Goal: Transaction & Acquisition: Book appointment/travel/reservation

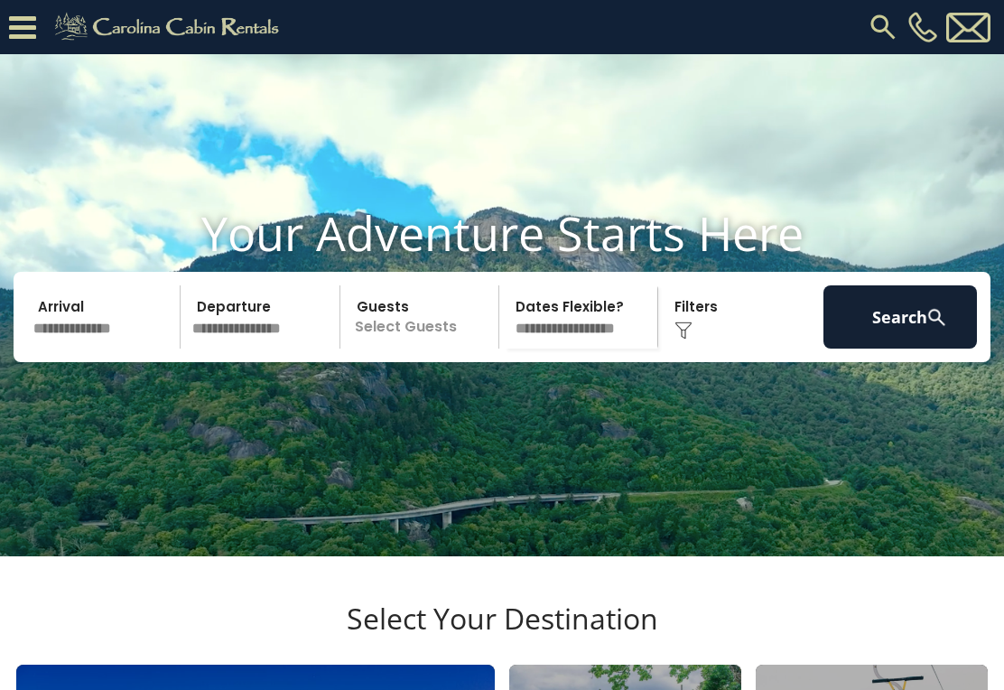
click at [89, 349] on input "text" at bounding box center [104, 316] width 154 height 63
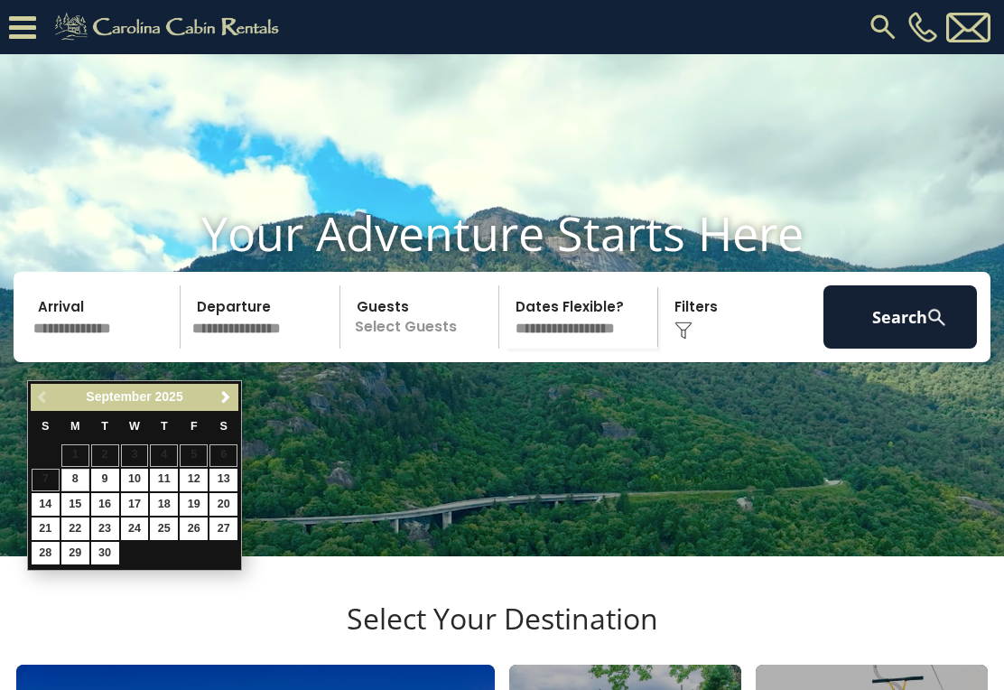
click at [231, 397] on span "Next" at bounding box center [226, 397] width 14 height 14
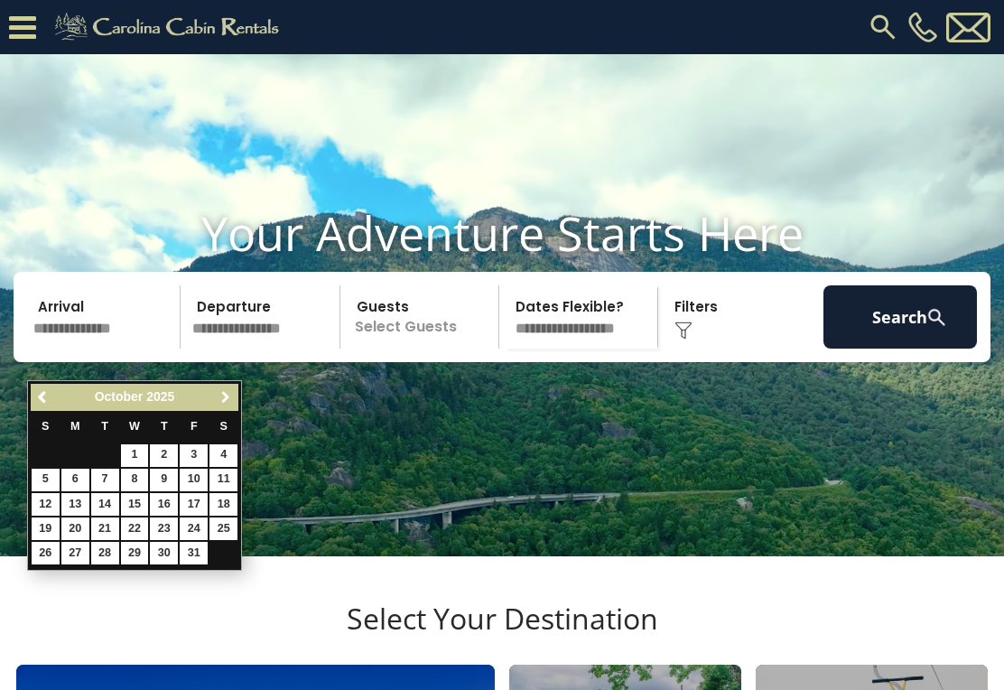
click at [227, 400] on span "Next" at bounding box center [226, 397] width 14 height 14
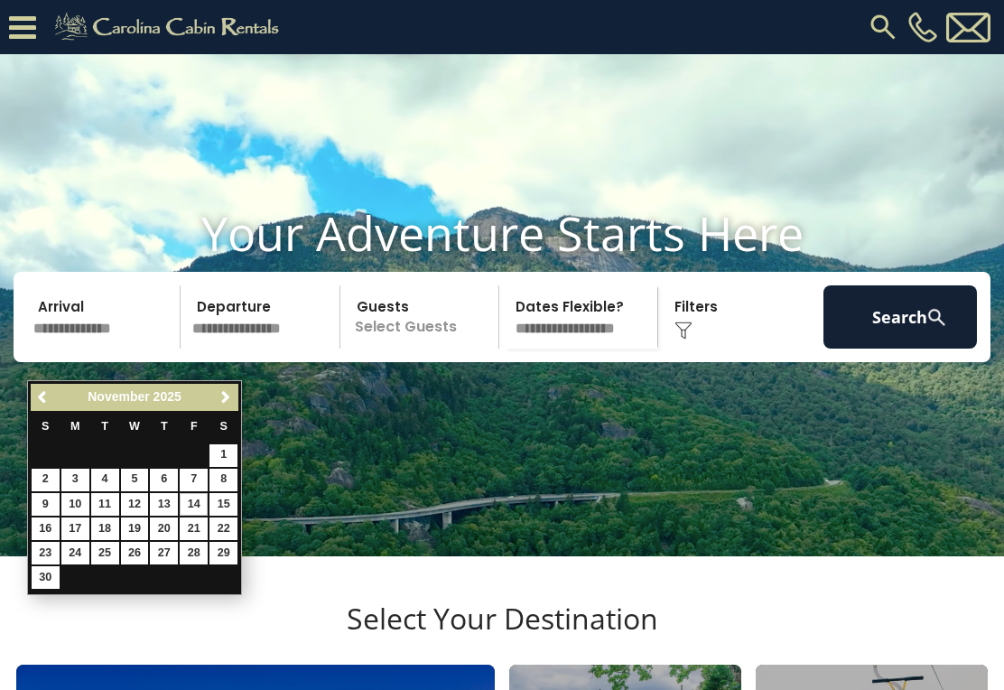
click at [200, 503] on link "14" at bounding box center [194, 504] width 28 height 23
type input "********"
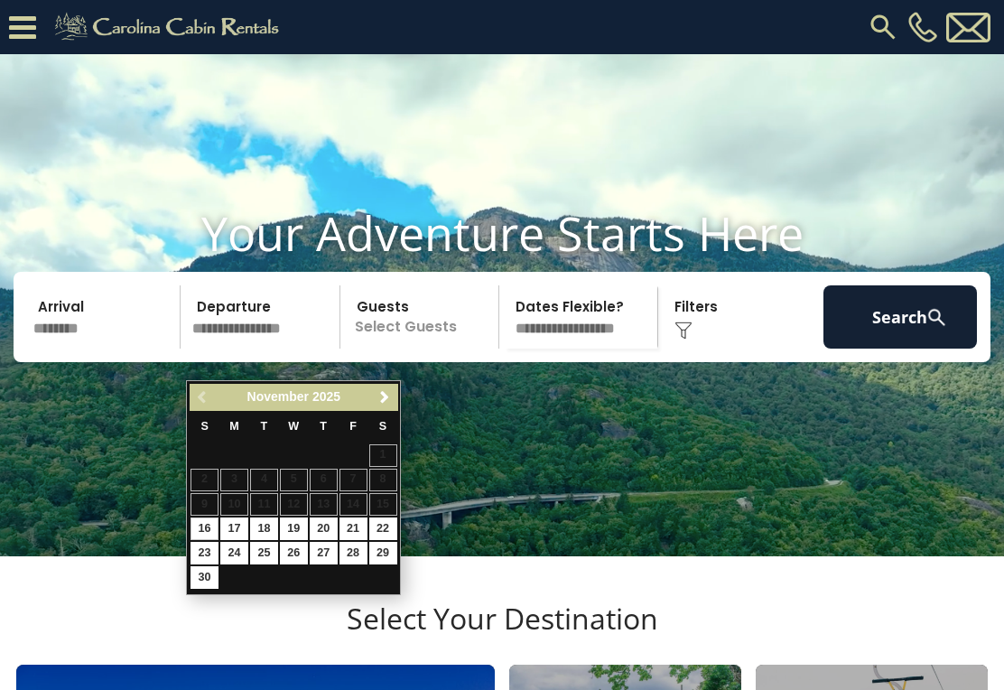
click at [209, 530] on link "16" at bounding box center [205, 529] width 28 height 23
type input "********"
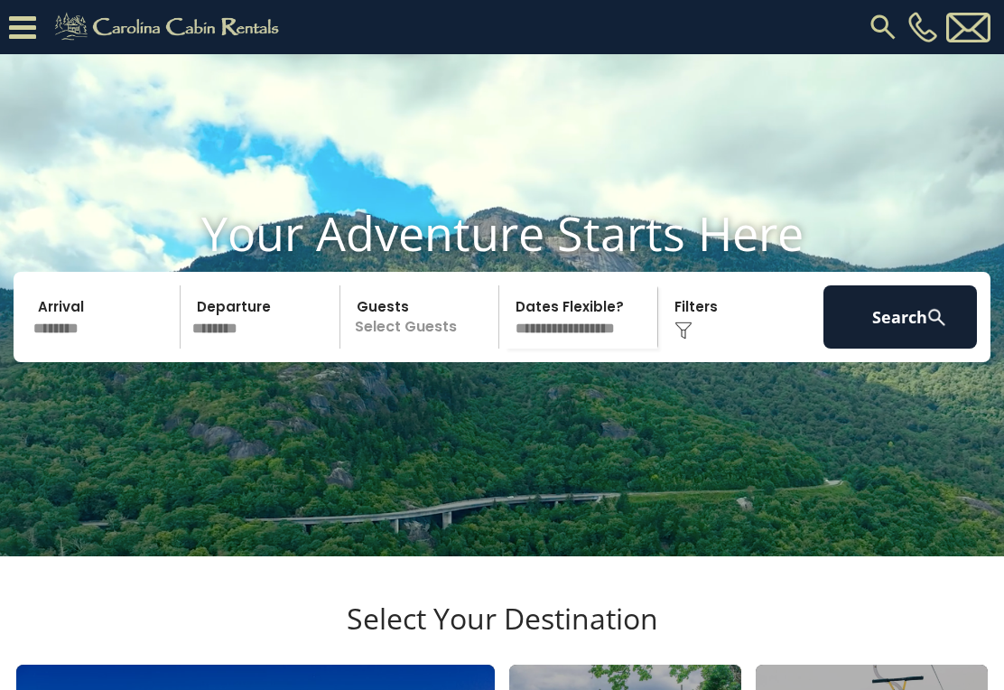
click at [436, 349] on p "Select Guests" at bounding box center [422, 316] width 153 height 63
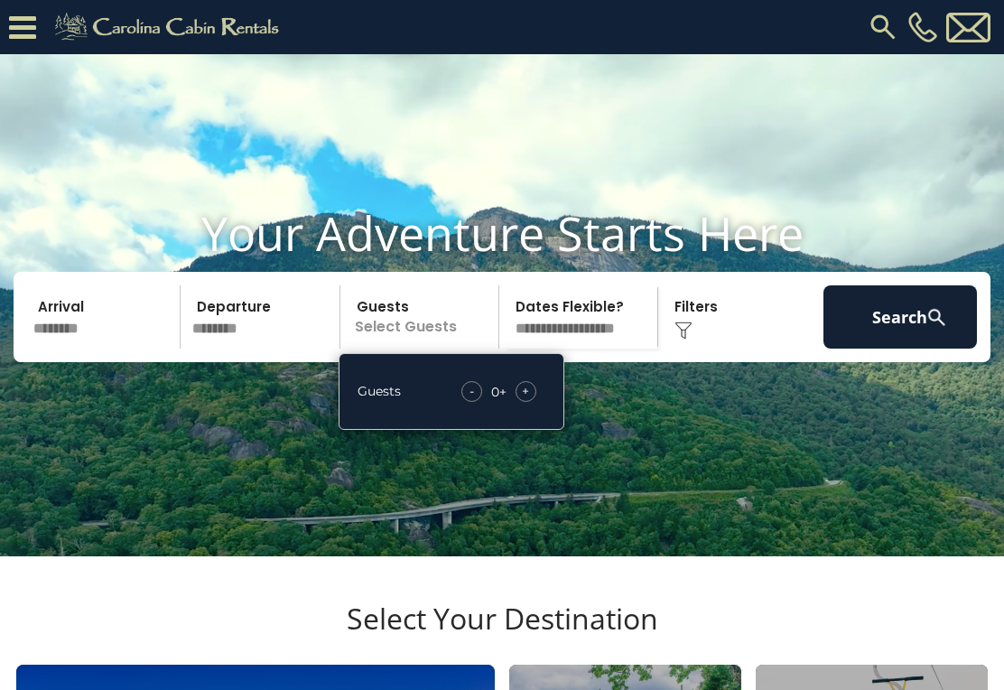
click at [552, 418] on div "Guests - 0 + +" at bounding box center [452, 391] width 226 height 77
click at [532, 402] on div "+" at bounding box center [526, 391] width 21 height 21
click at [530, 402] on div "+" at bounding box center [526, 391] width 21 height 21
click at [531, 402] on div "+" at bounding box center [526, 391] width 21 height 21
click at [532, 402] on div "+" at bounding box center [526, 391] width 21 height 21
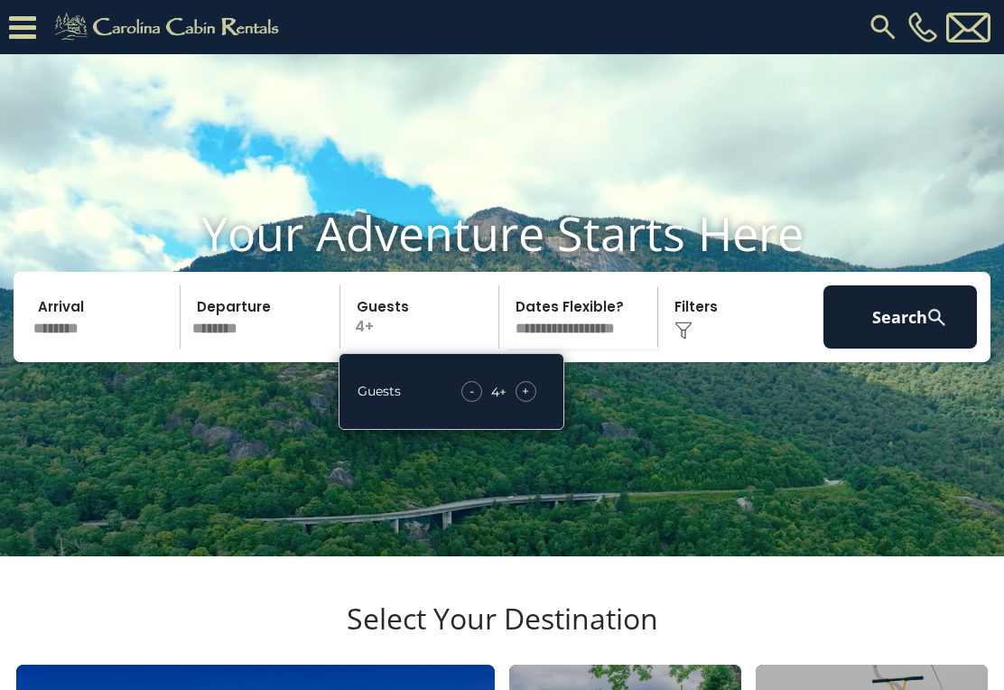
click at [533, 402] on div "+" at bounding box center [526, 391] width 21 height 21
click at [535, 402] on div "+" at bounding box center [526, 391] width 21 height 21
click at [528, 400] on span "+" at bounding box center [525, 391] width 7 height 18
click at [919, 349] on button "Search" at bounding box center [901, 316] width 154 height 63
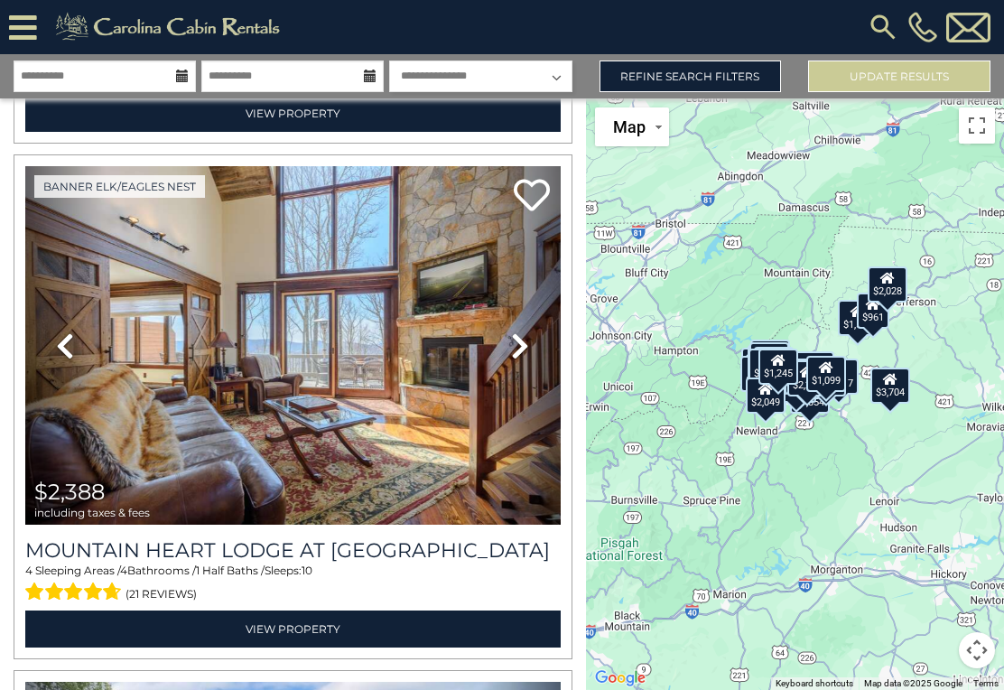
scroll to position [1552, 0]
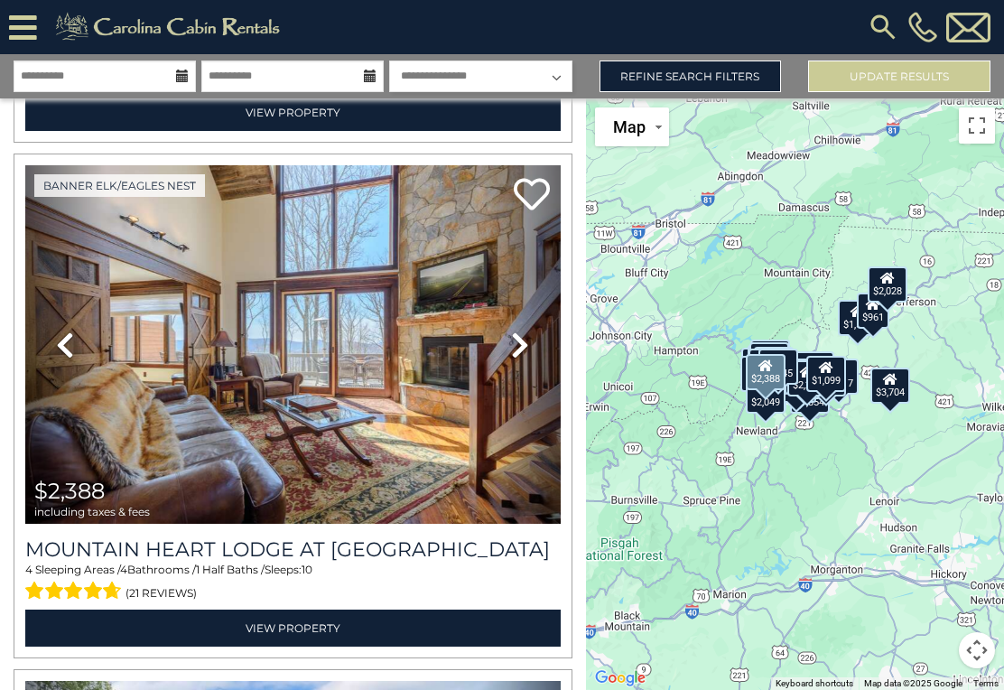
click at [417, 403] on img at bounding box center [293, 344] width 536 height 359
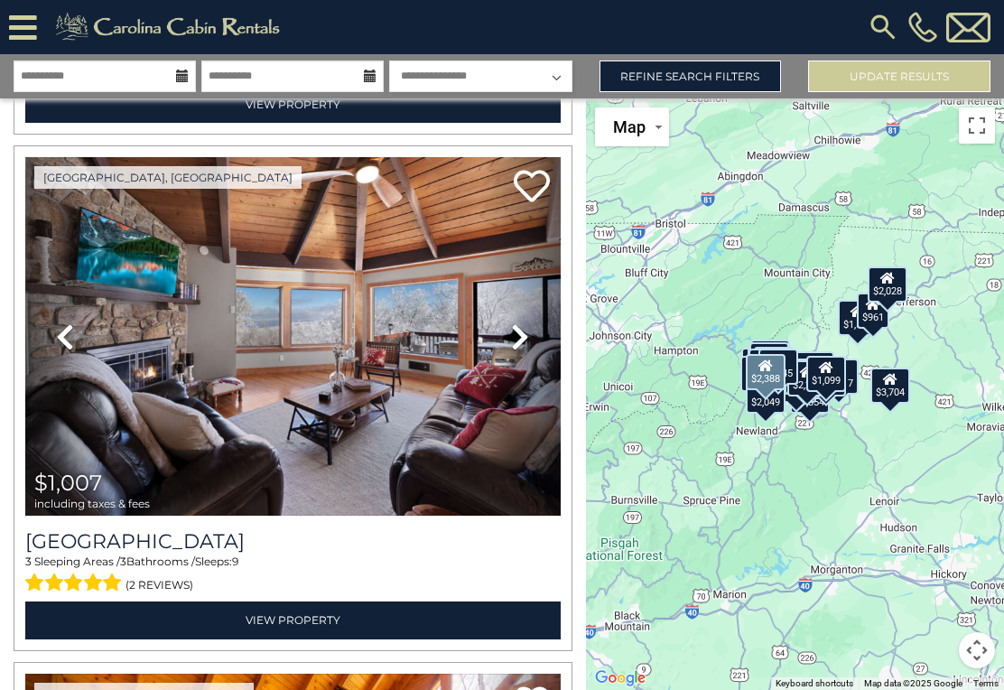
scroll to position [4658, 0]
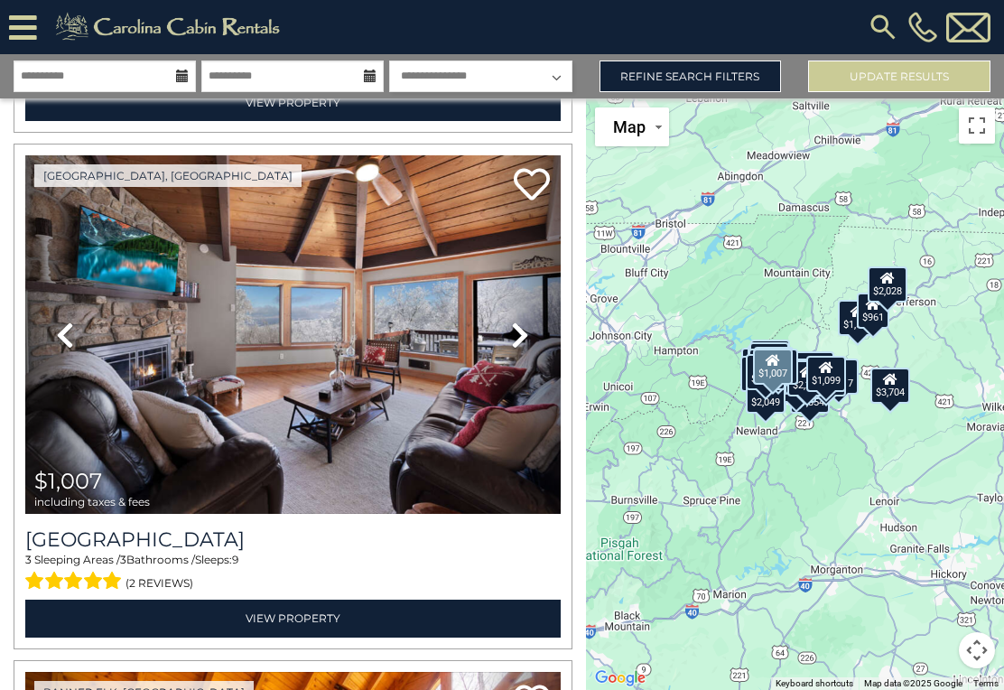
click at [343, 625] on link "View Property" at bounding box center [293, 618] width 536 height 37
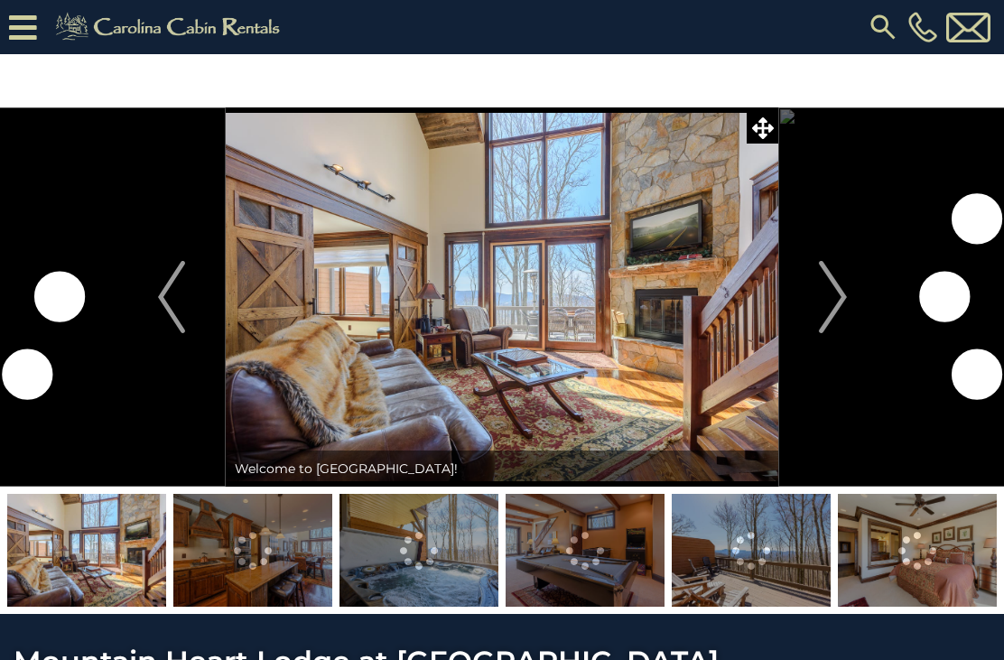
click at [842, 295] on img "Next" at bounding box center [832, 297] width 27 height 72
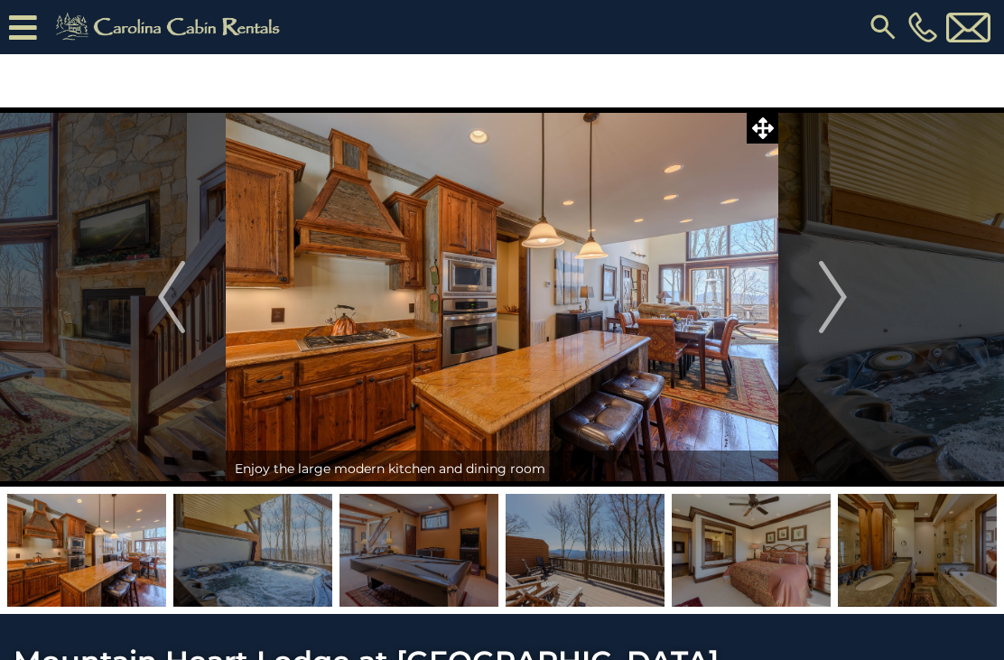
click at [837, 306] on img "Next" at bounding box center [832, 297] width 27 height 72
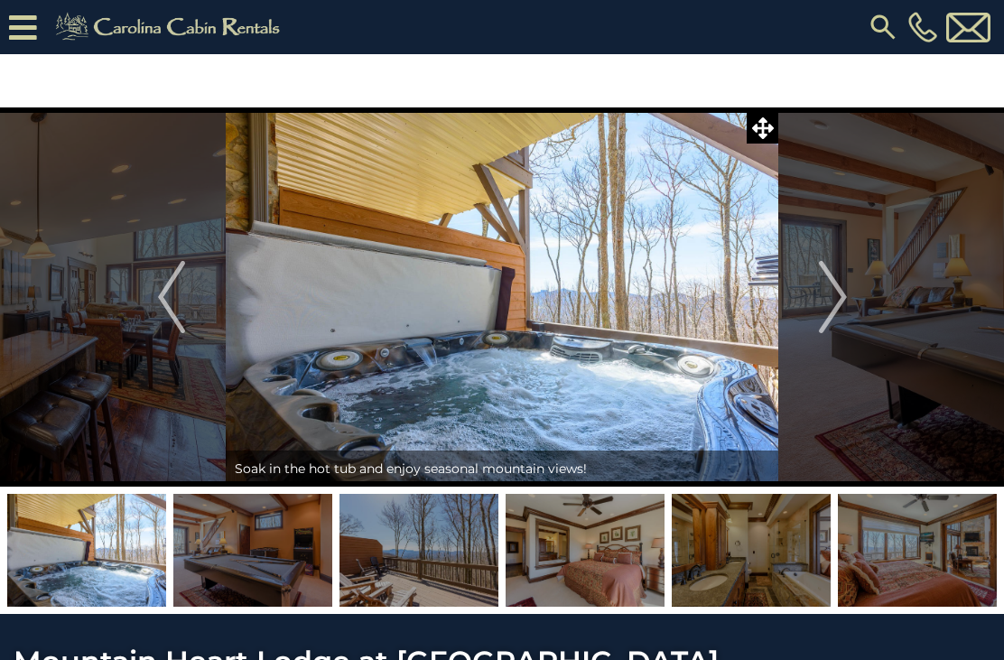
click at [843, 299] on img "Next" at bounding box center [832, 297] width 27 height 72
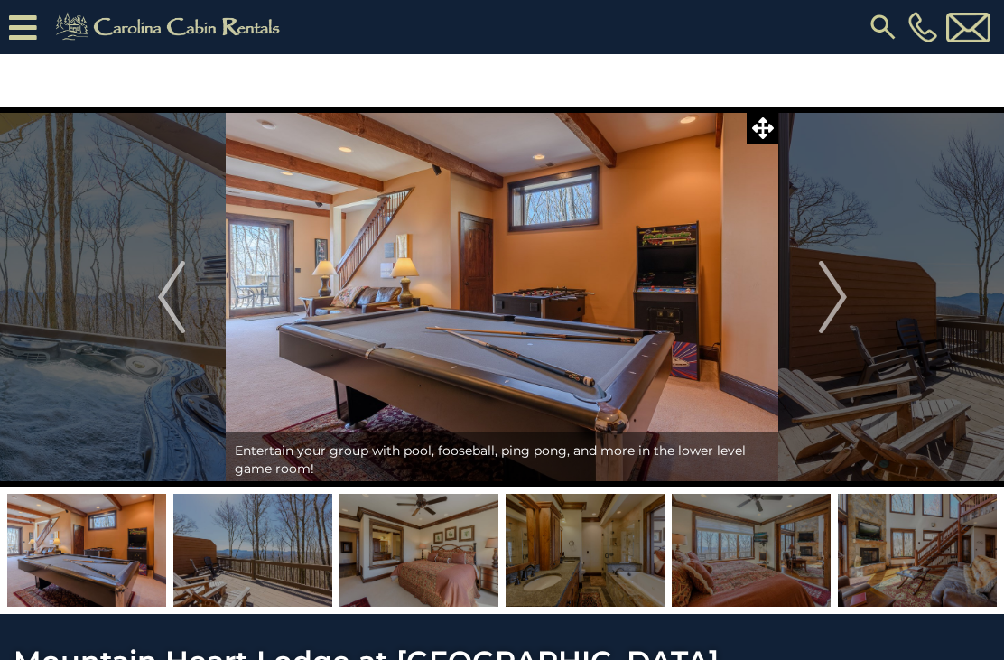
click at [843, 300] on img "Next" at bounding box center [832, 297] width 27 height 72
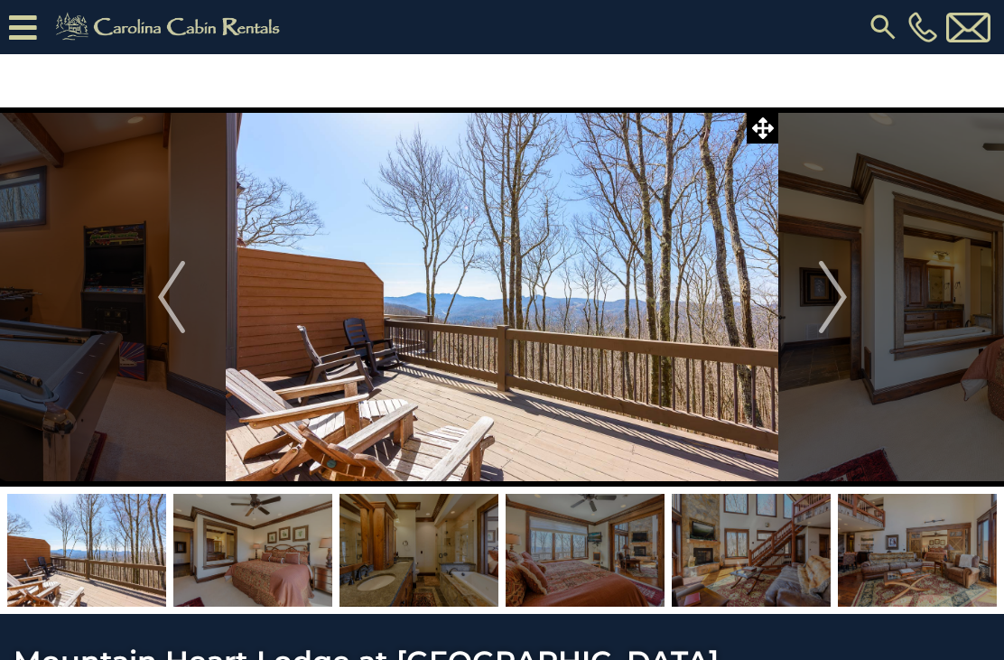
click at [844, 302] on img "Next" at bounding box center [832, 297] width 27 height 72
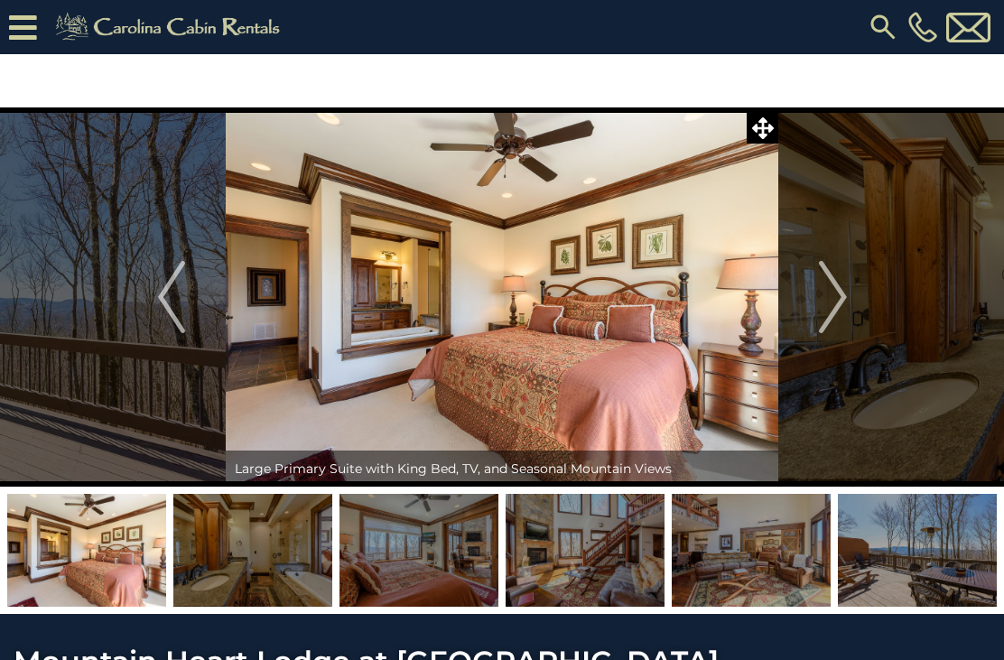
click at [838, 303] on img "Next" at bounding box center [832, 297] width 27 height 72
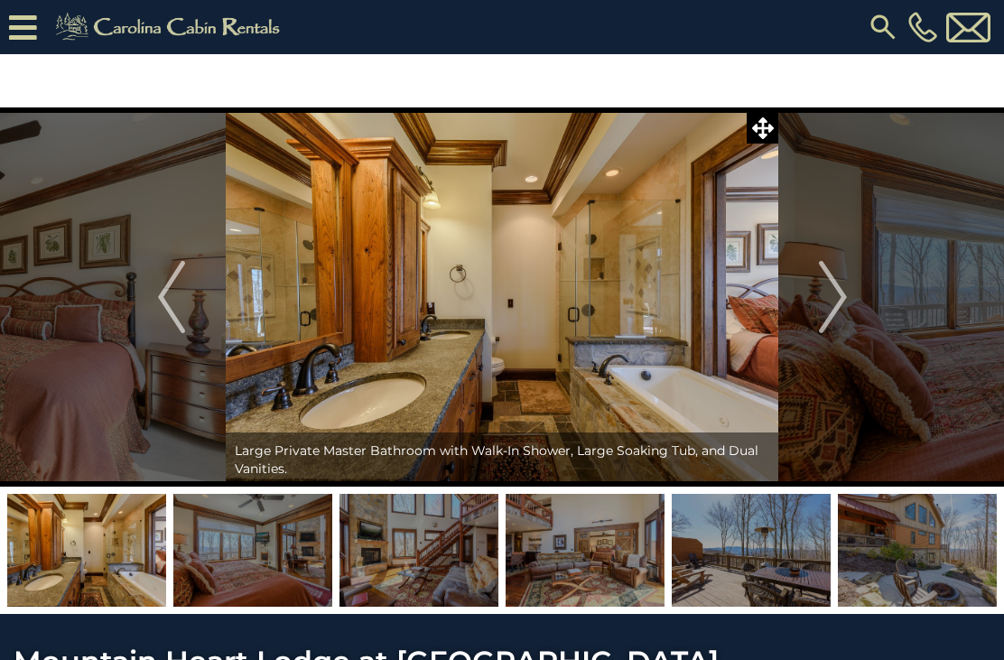
click at [837, 307] on img "Next" at bounding box center [832, 297] width 27 height 72
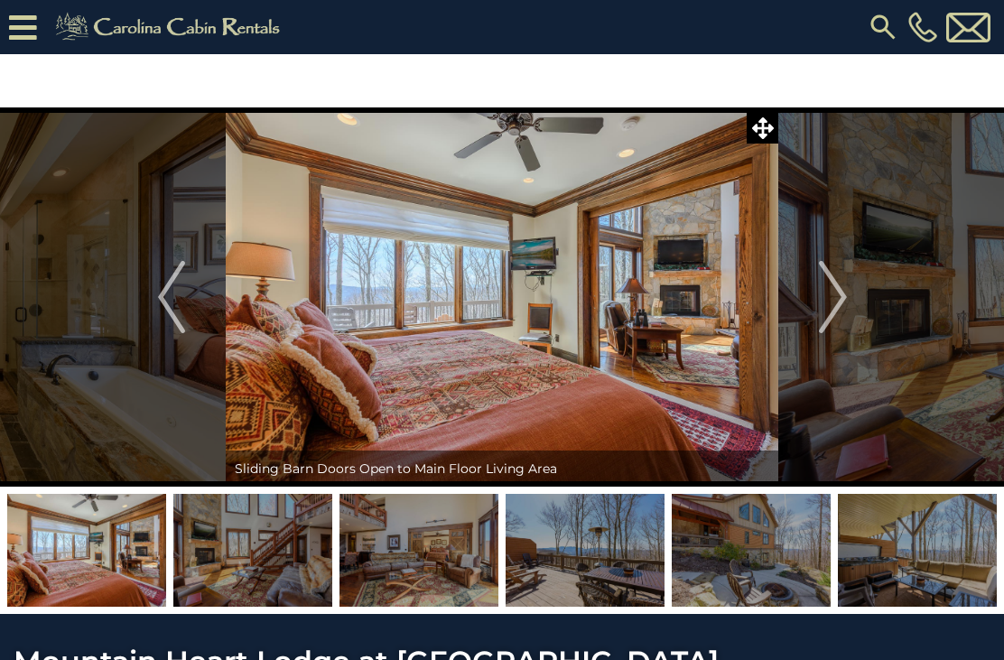
click at [841, 309] on img "Next" at bounding box center [832, 297] width 27 height 72
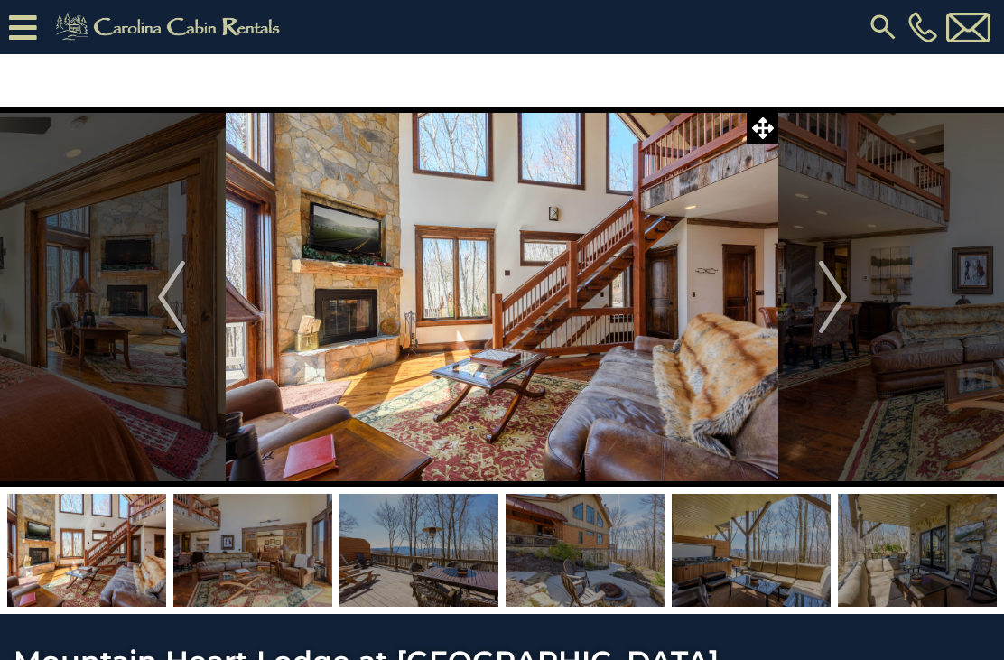
click at [840, 303] on img "Next" at bounding box center [832, 297] width 27 height 72
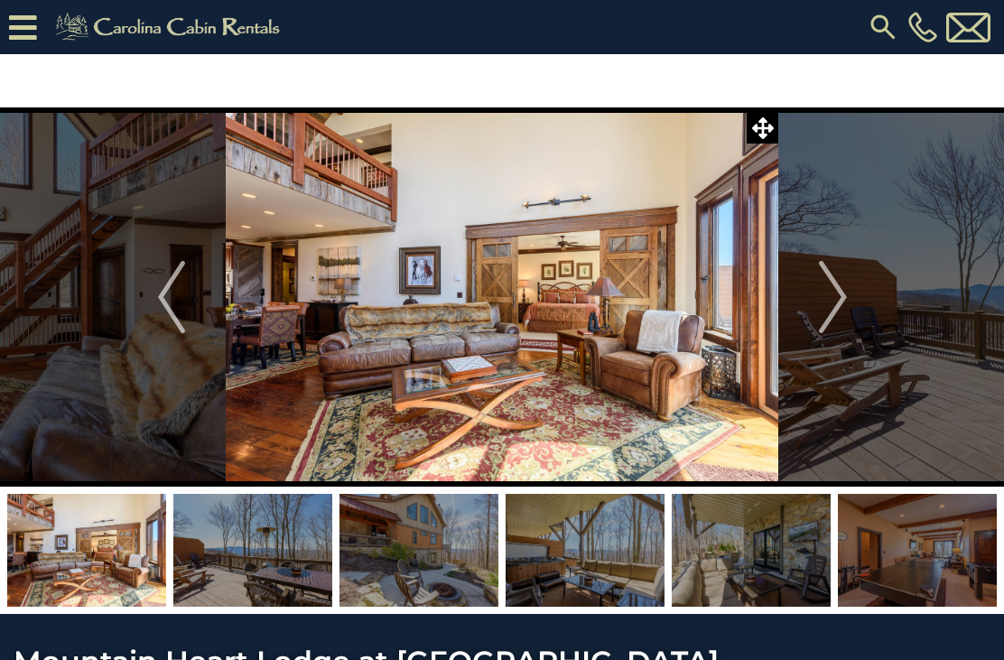
click at [842, 300] on img "Next" at bounding box center [832, 297] width 27 height 72
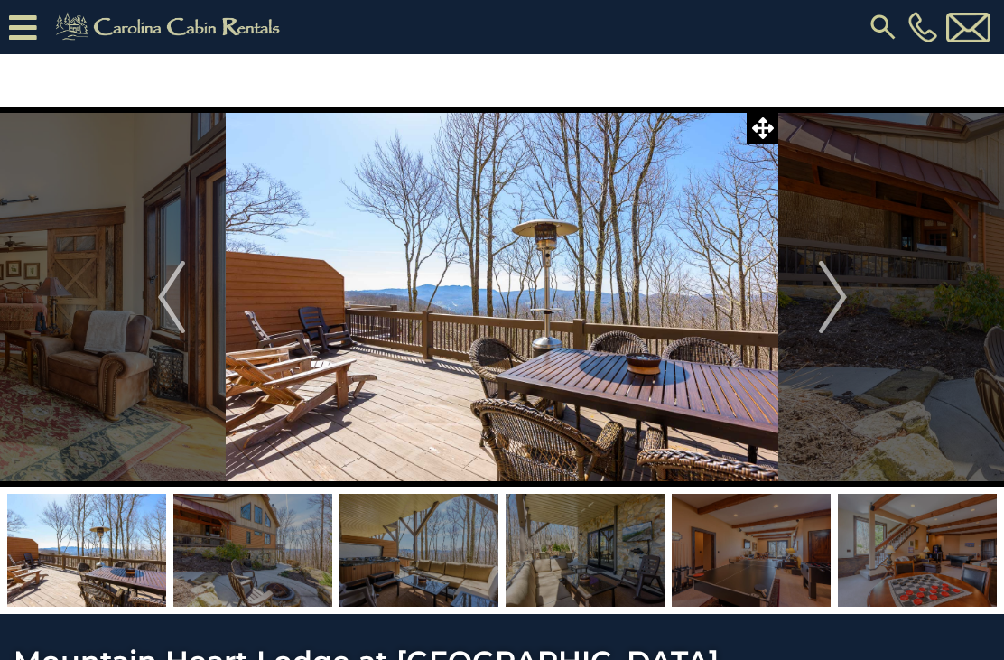
click at [839, 301] on img "Next" at bounding box center [832, 297] width 27 height 72
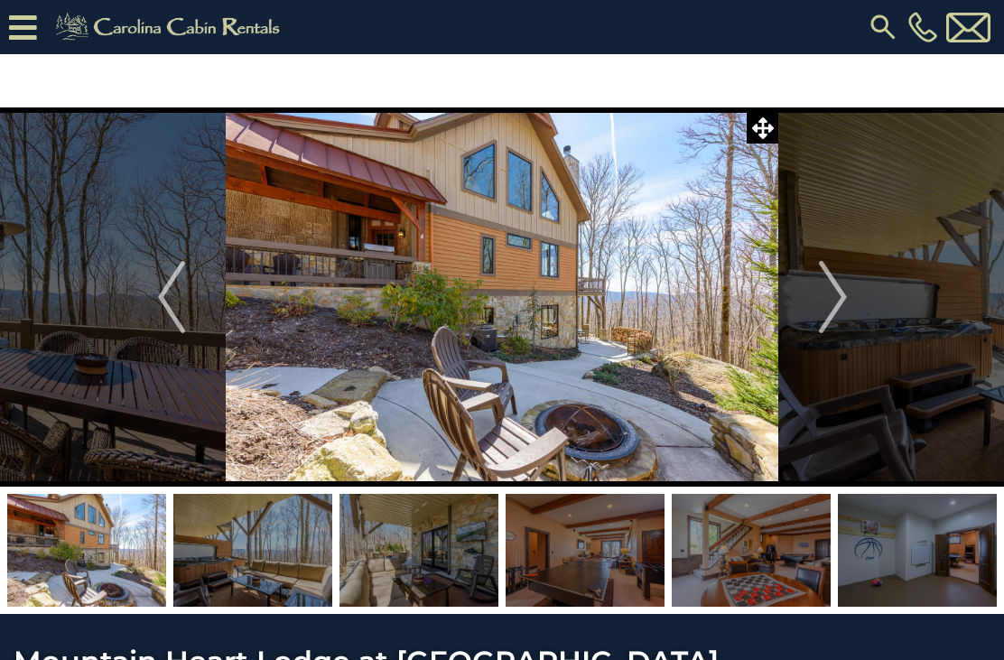
click at [843, 299] on img "Next" at bounding box center [832, 297] width 27 height 72
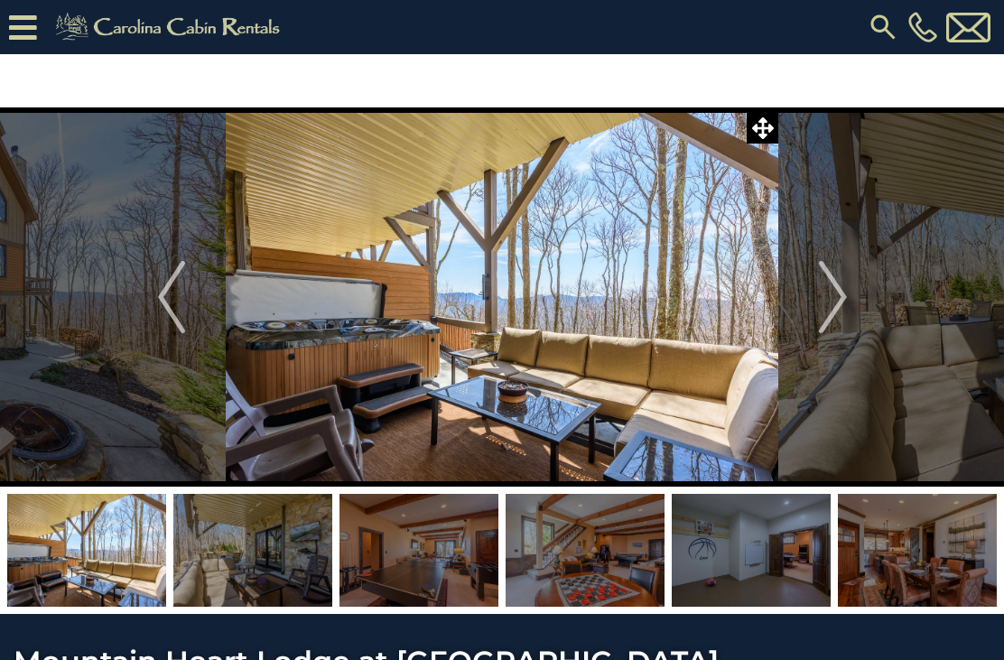
click at [838, 302] on img "Next" at bounding box center [832, 297] width 27 height 72
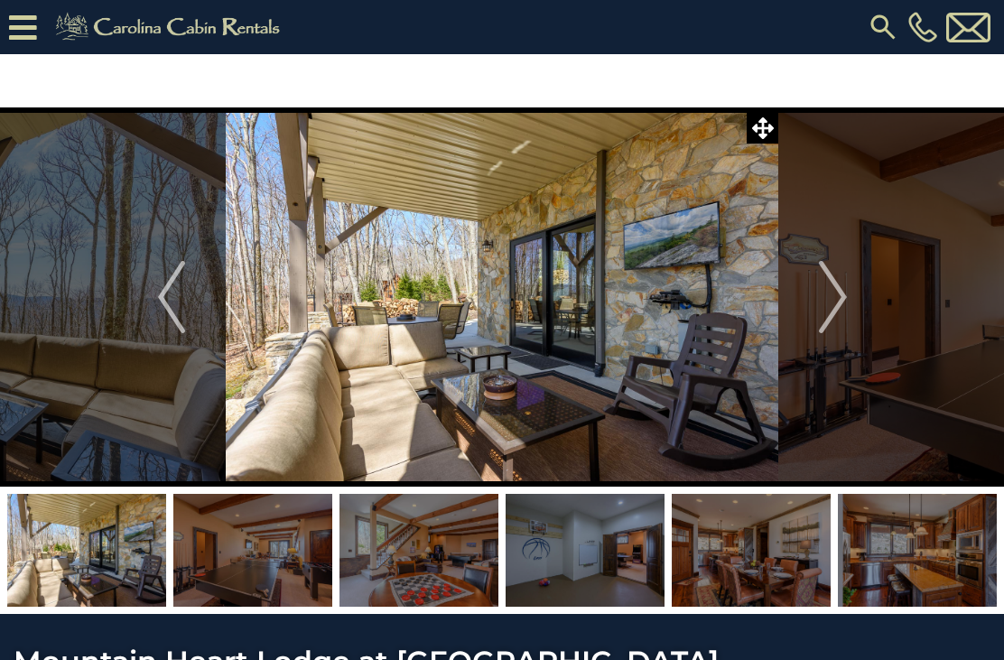
click at [837, 294] on img "Next" at bounding box center [832, 297] width 27 height 72
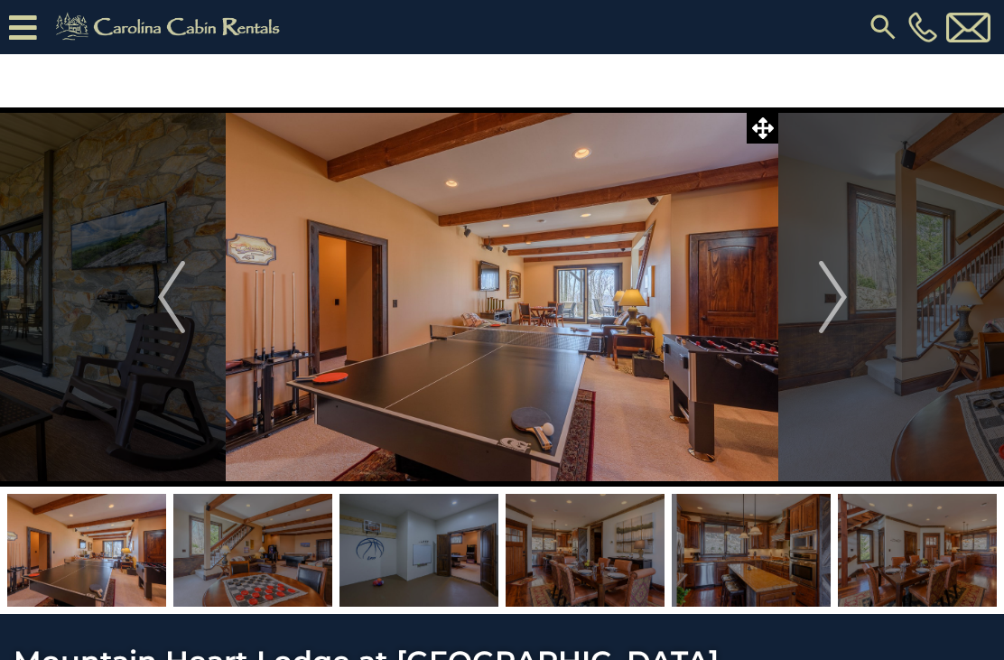
click at [843, 301] on img "Next" at bounding box center [832, 297] width 27 height 72
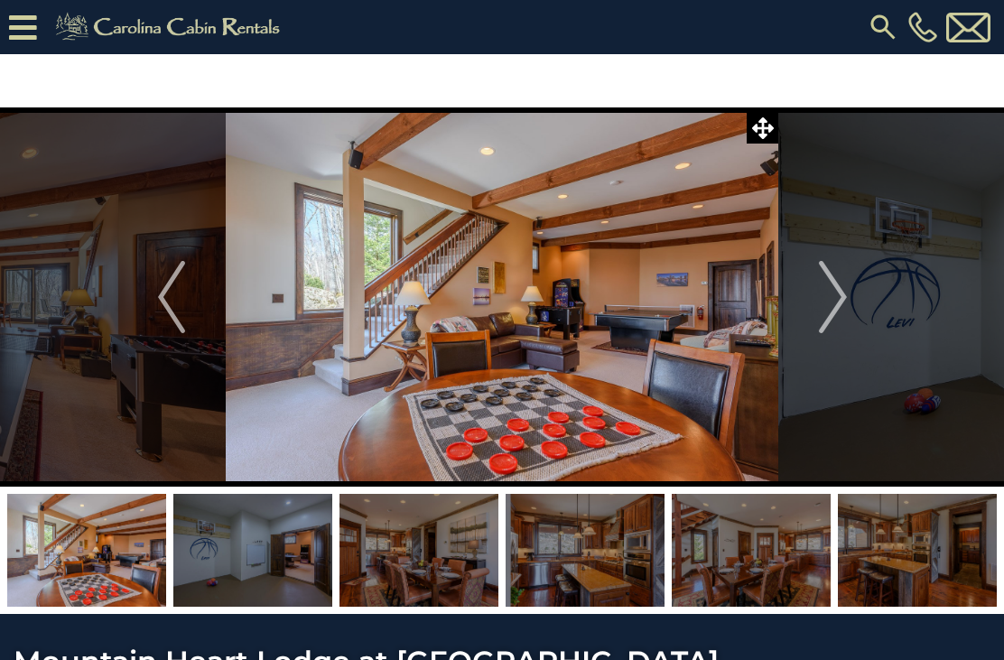
click at [843, 299] on img "Next" at bounding box center [832, 297] width 27 height 72
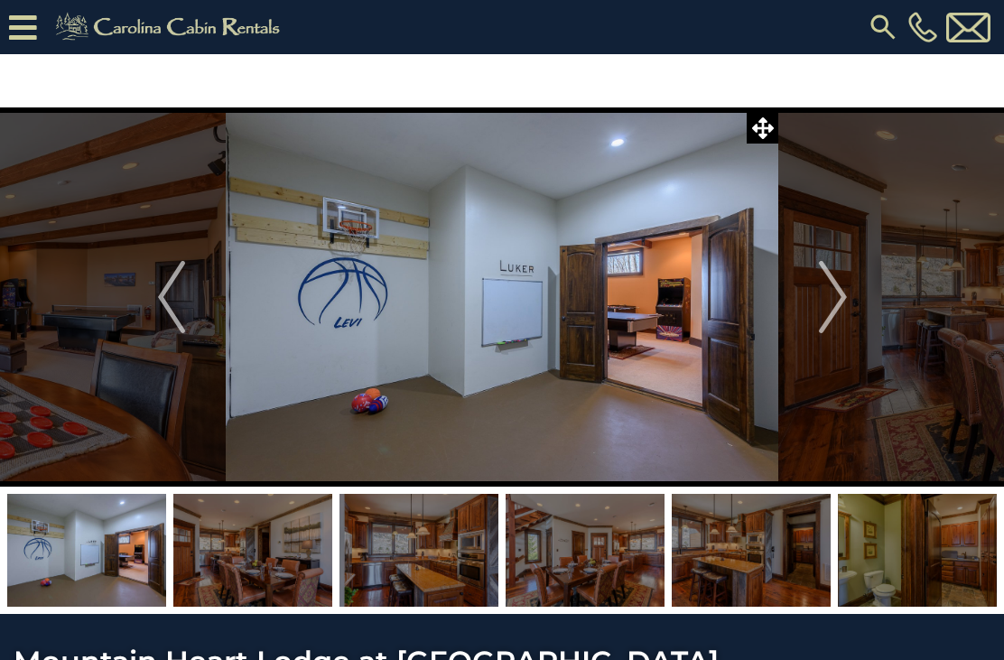
click at [845, 305] on img "Next" at bounding box center [832, 297] width 27 height 72
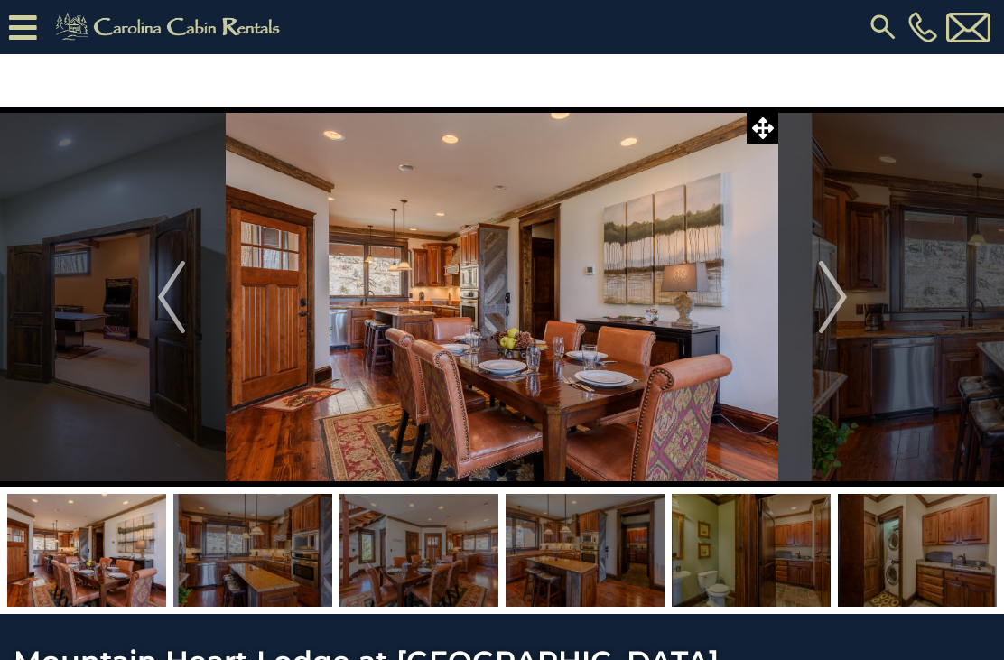
click at [843, 301] on img "Next" at bounding box center [832, 297] width 27 height 72
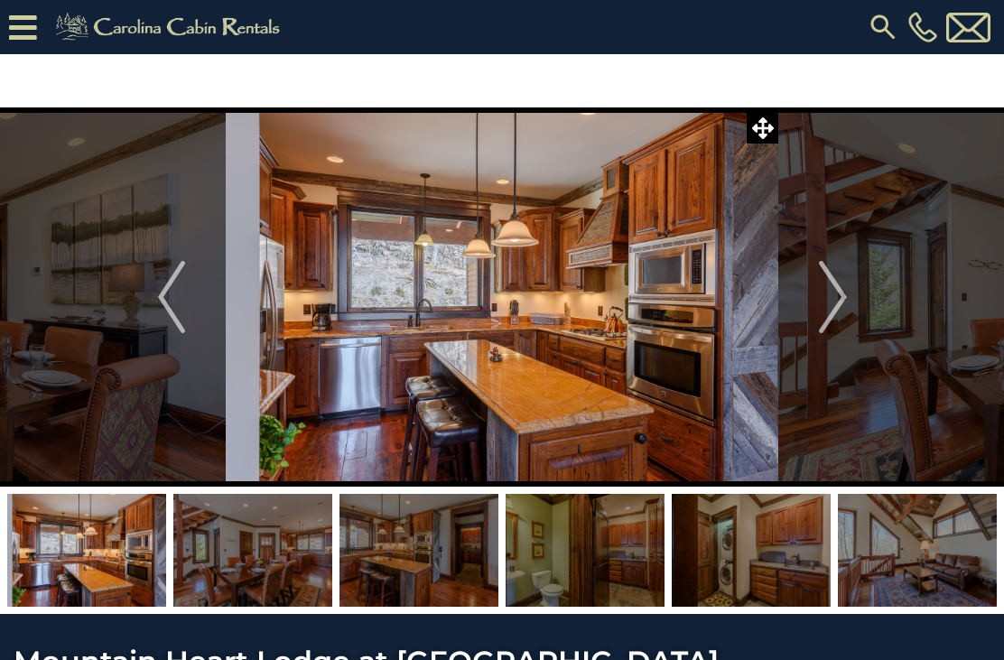
click at [846, 307] on img "Next" at bounding box center [832, 297] width 27 height 72
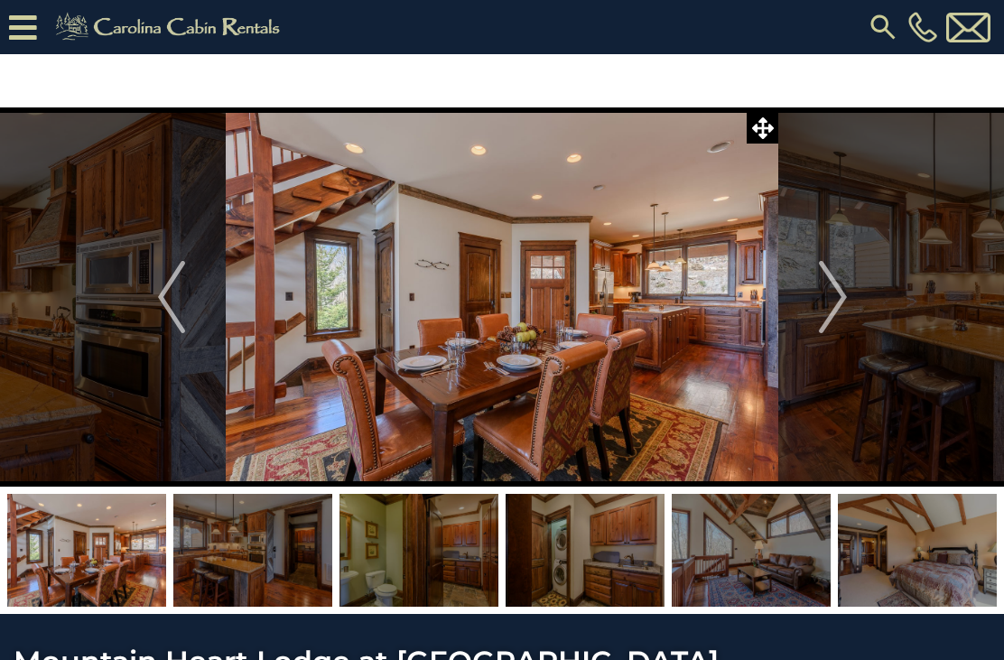
click at [853, 303] on button "Next" at bounding box center [833, 296] width 109 height 379
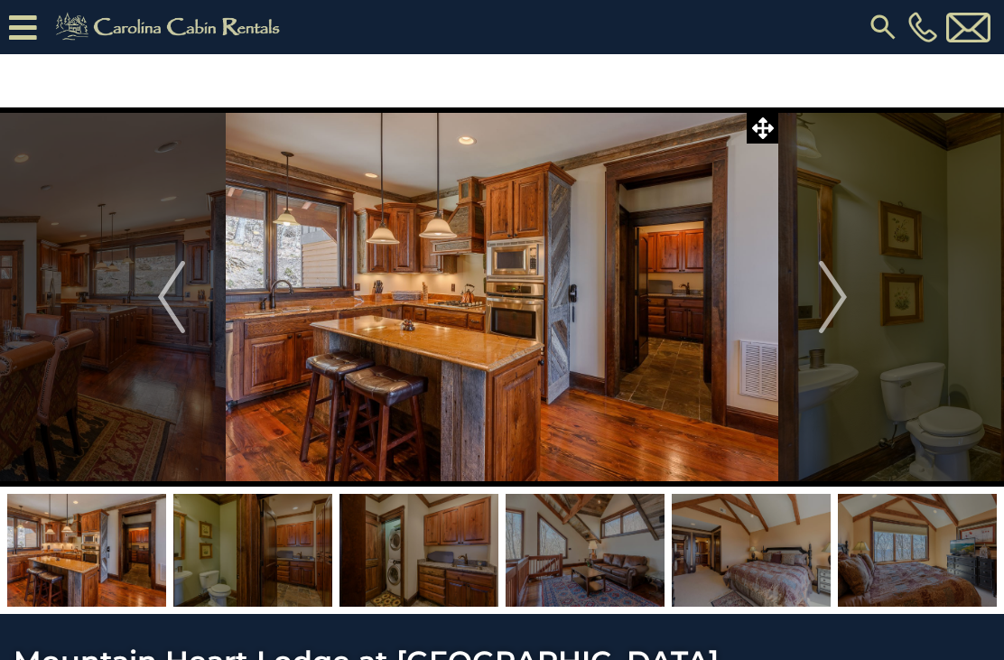
click at [854, 301] on button "Next" at bounding box center [833, 296] width 109 height 379
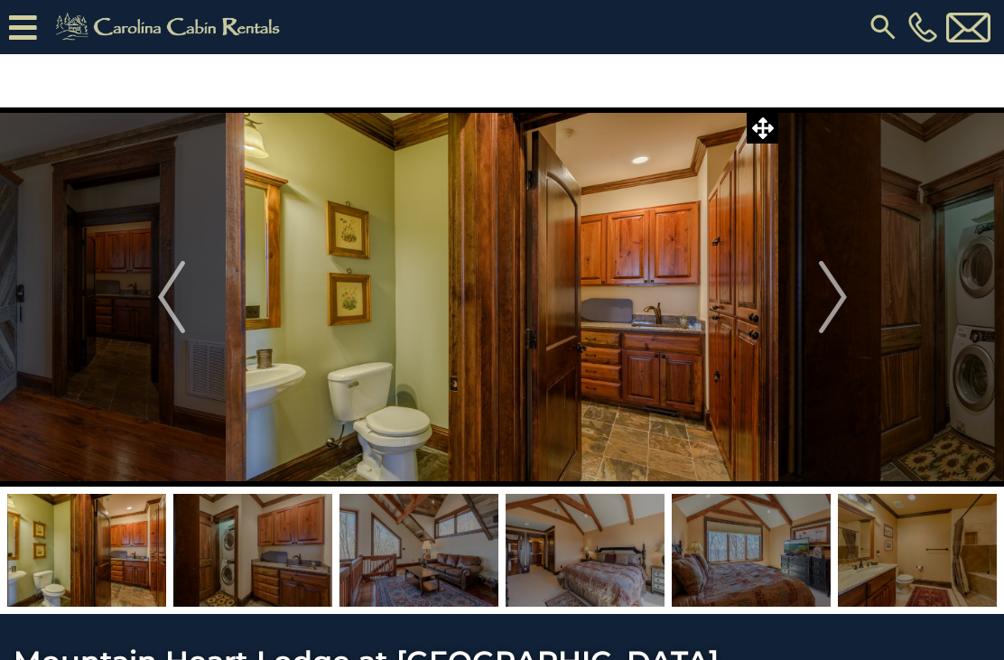
click at [845, 305] on img "Next" at bounding box center [832, 297] width 27 height 72
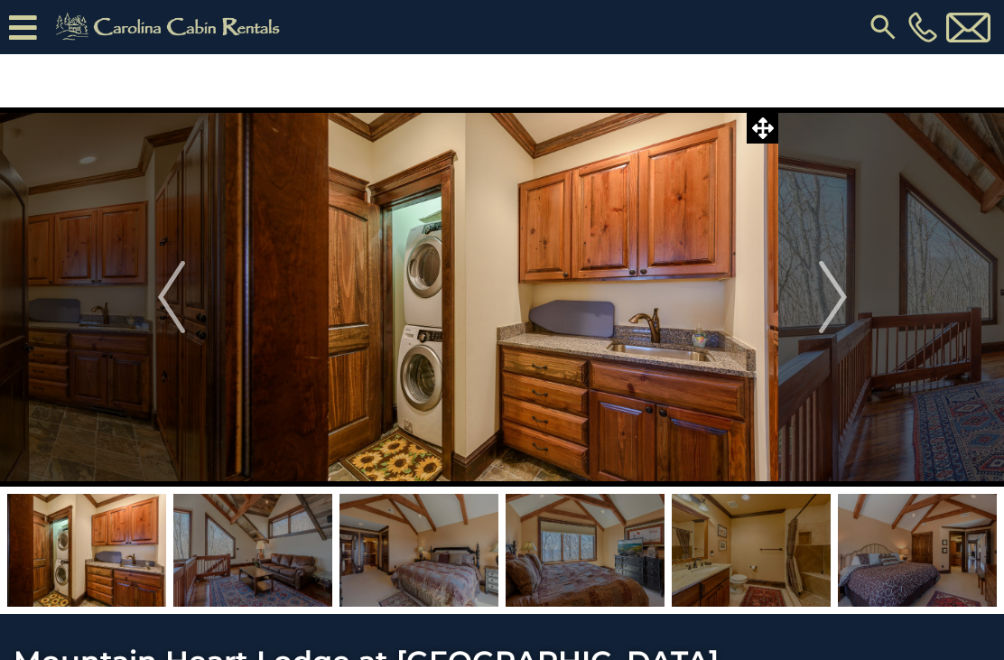
click at [841, 302] on img "Next" at bounding box center [832, 297] width 27 height 72
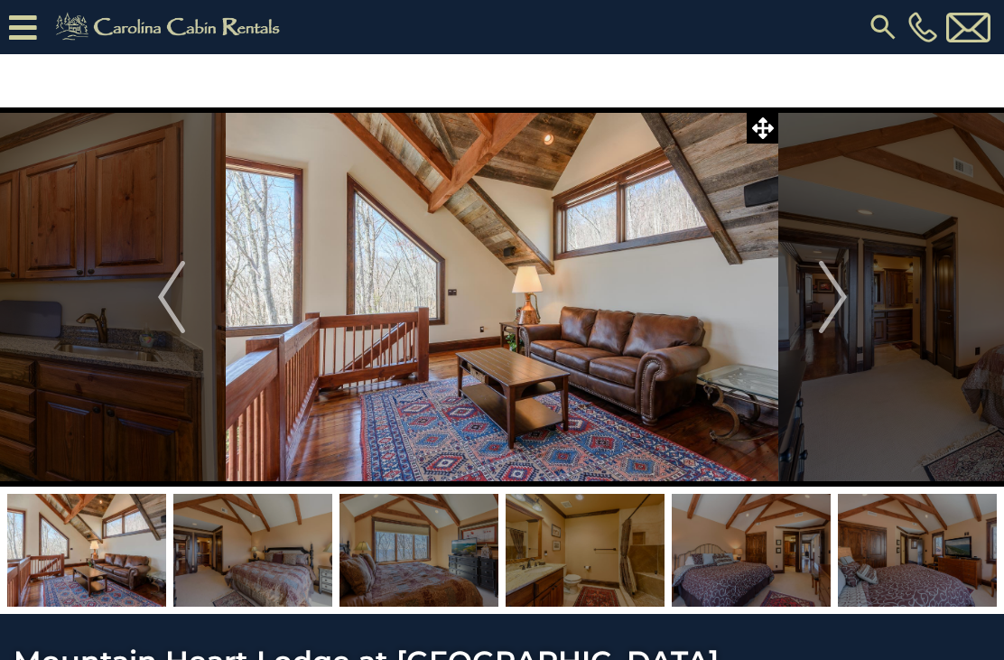
click at [845, 302] on img "Next" at bounding box center [832, 297] width 27 height 72
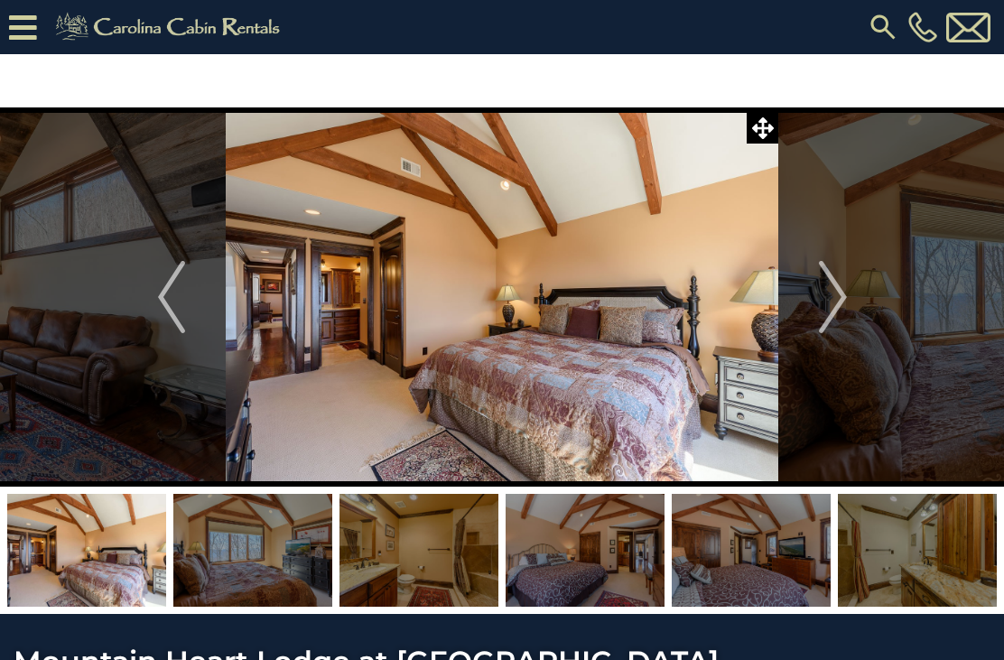
click at [840, 303] on img "Next" at bounding box center [832, 297] width 27 height 72
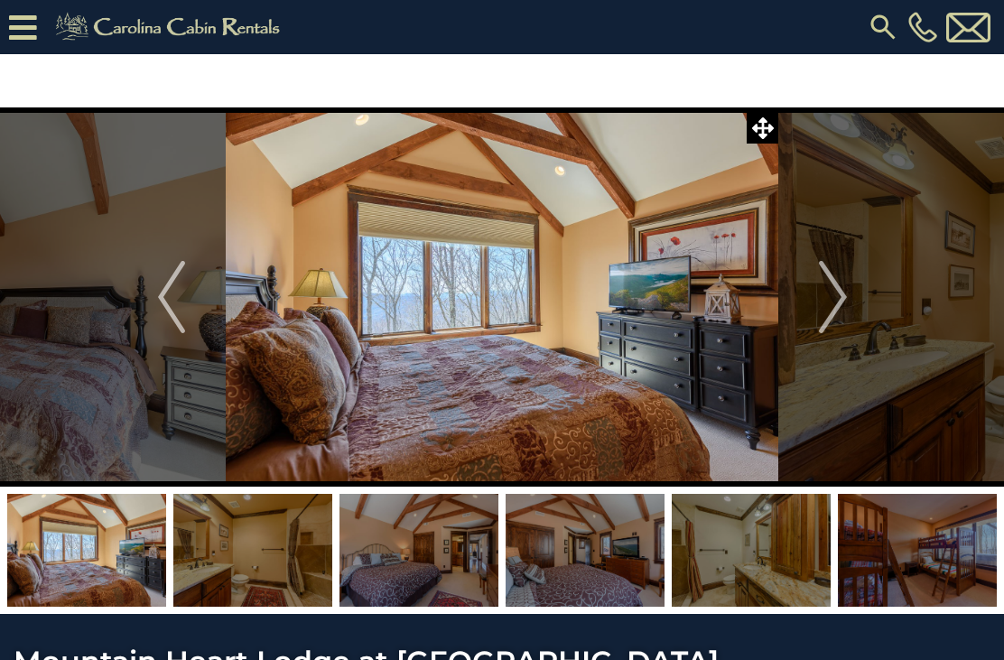
click at [843, 296] on img "Next" at bounding box center [832, 297] width 27 height 72
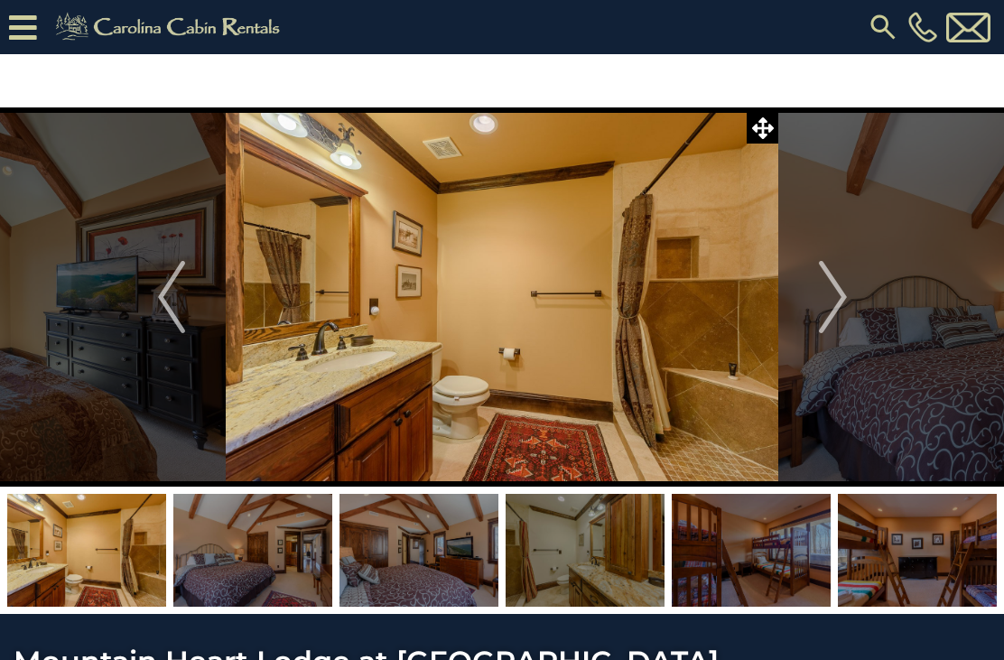
click at [836, 301] on img "Next" at bounding box center [832, 297] width 27 height 72
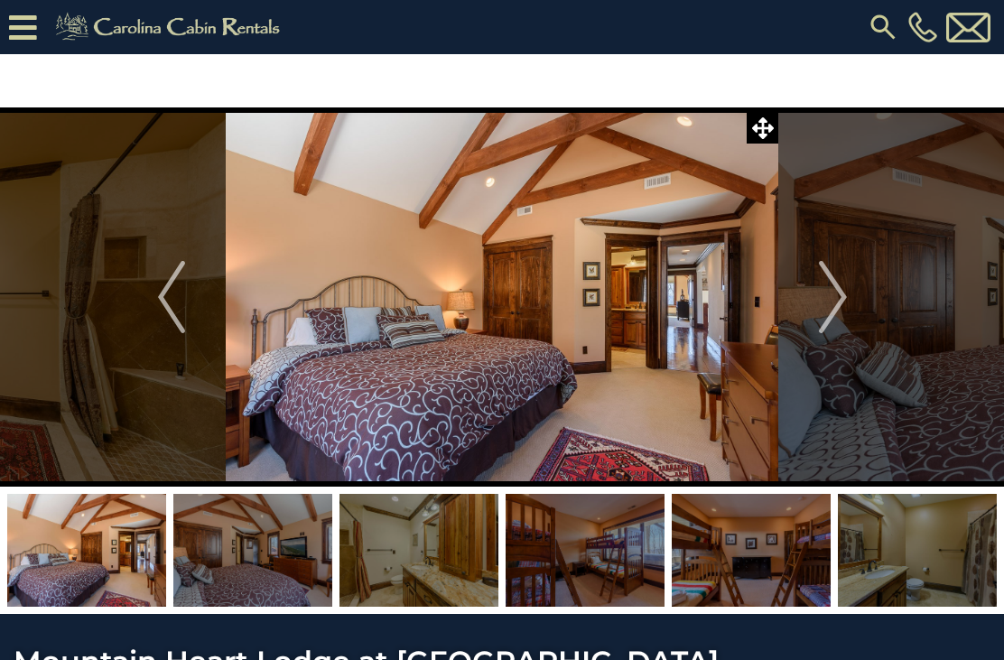
click at [843, 303] on img "Next" at bounding box center [832, 297] width 27 height 72
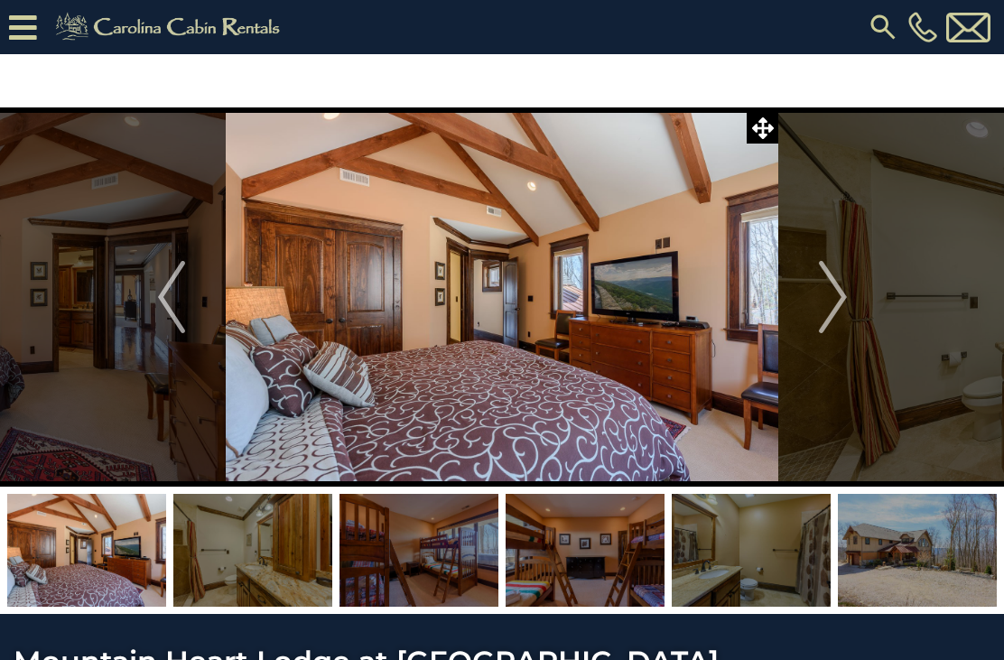
click at [840, 290] on img "Next" at bounding box center [832, 297] width 27 height 72
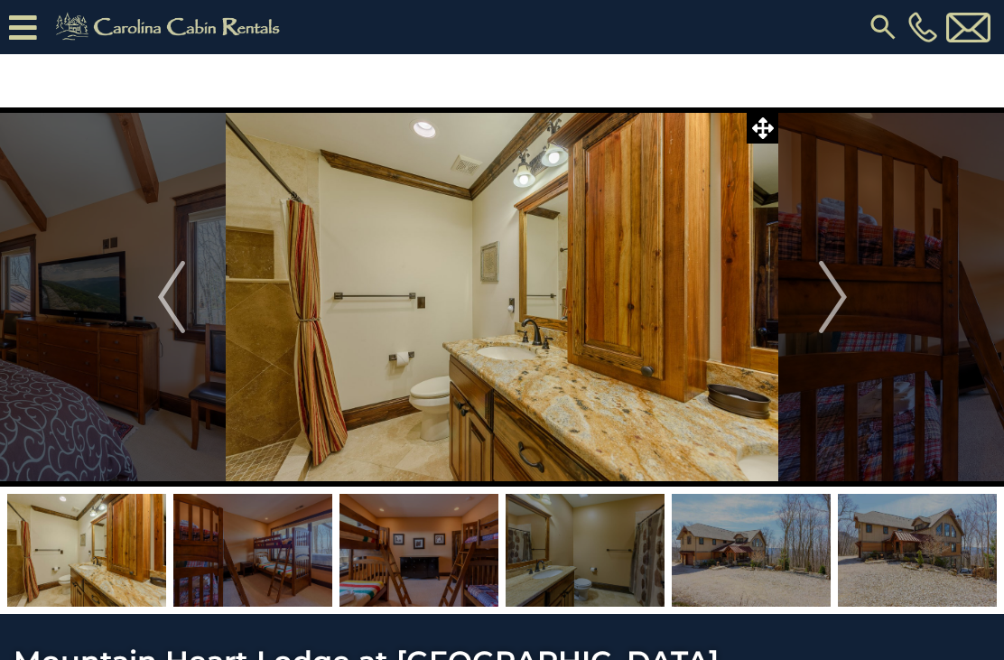
click at [841, 300] on img "Next" at bounding box center [832, 297] width 27 height 72
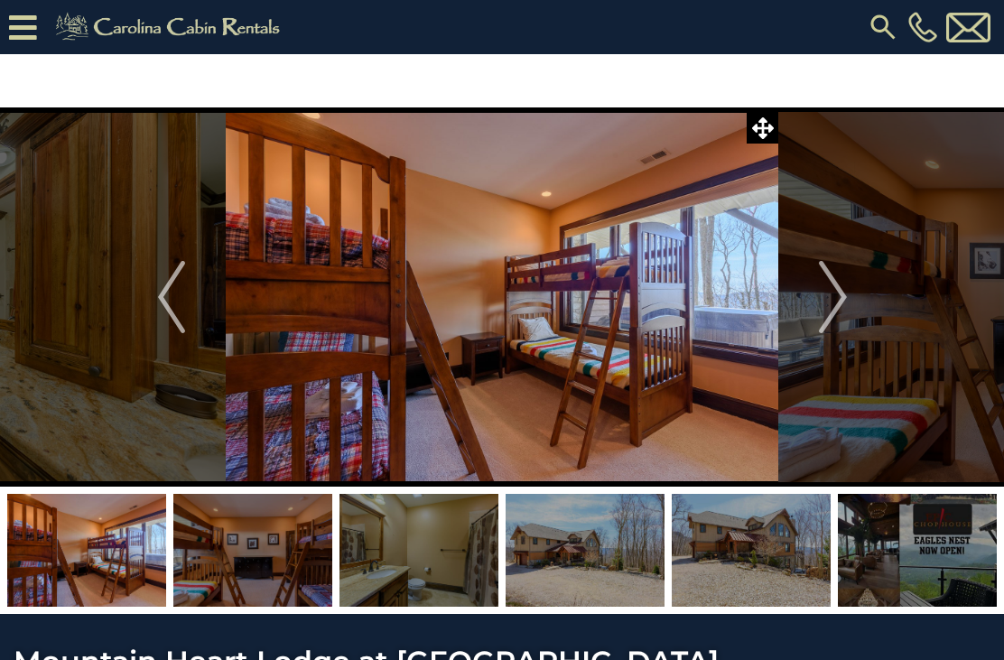
click at [837, 303] on img "Next" at bounding box center [832, 297] width 27 height 72
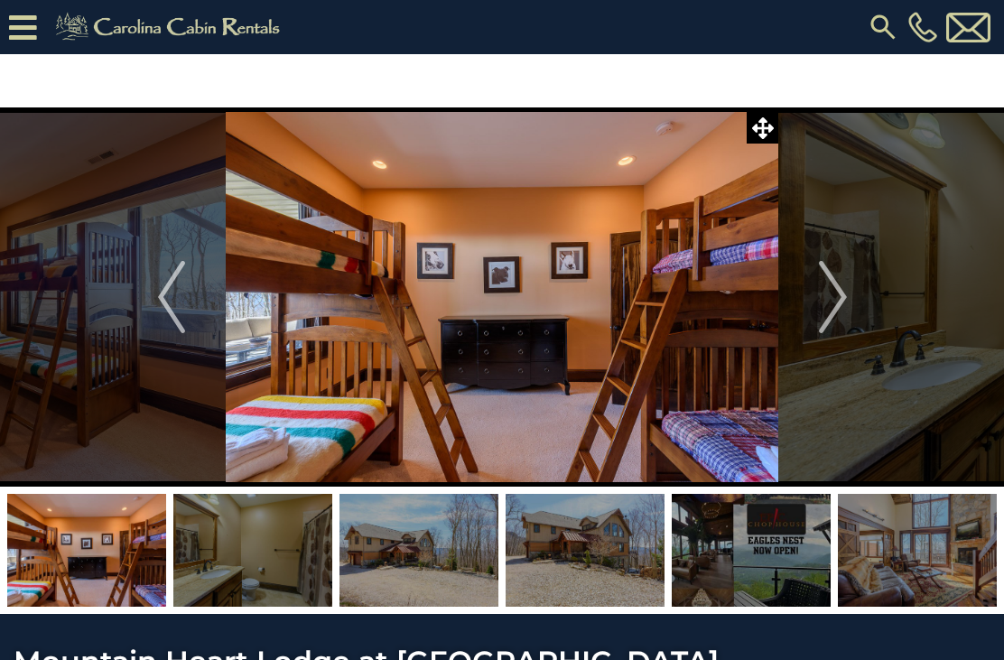
click at [843, 300] on img "Next" at bounding box center [832, 297] width 27 height 72
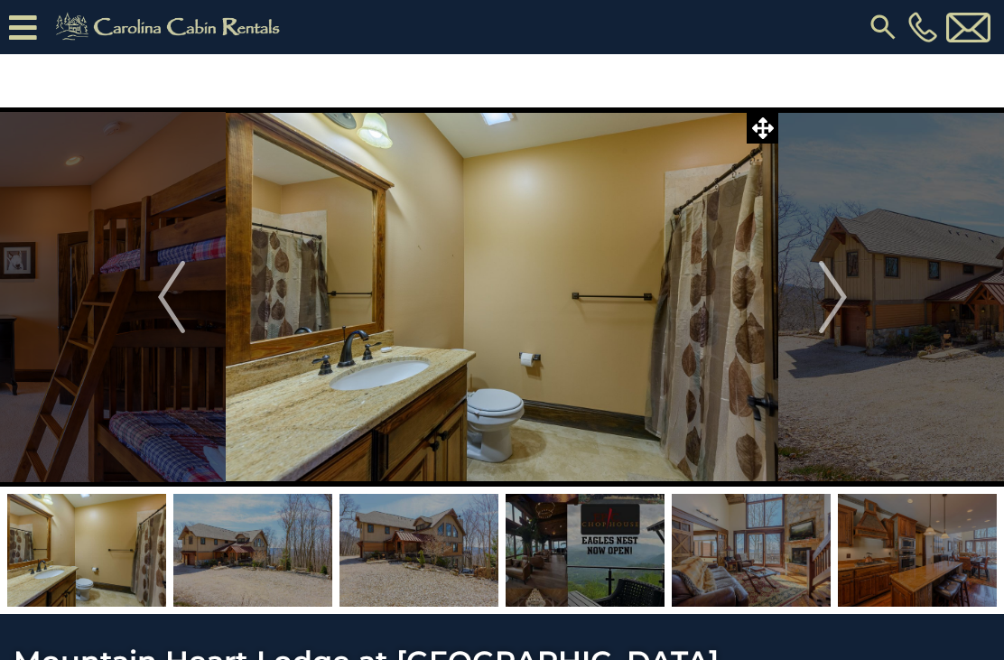
click at [840, 305] on img "Next" at bounding box center [832, 297] width 27 height 72
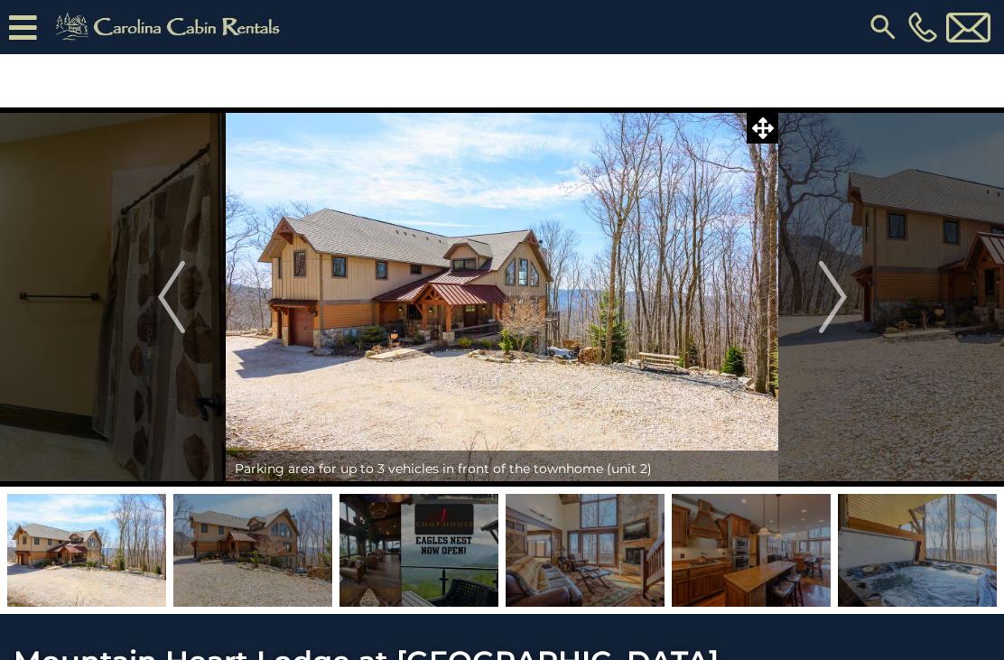
click at [839, 299] on img "Next" at bounding box center [832, 297] width 27 height 72
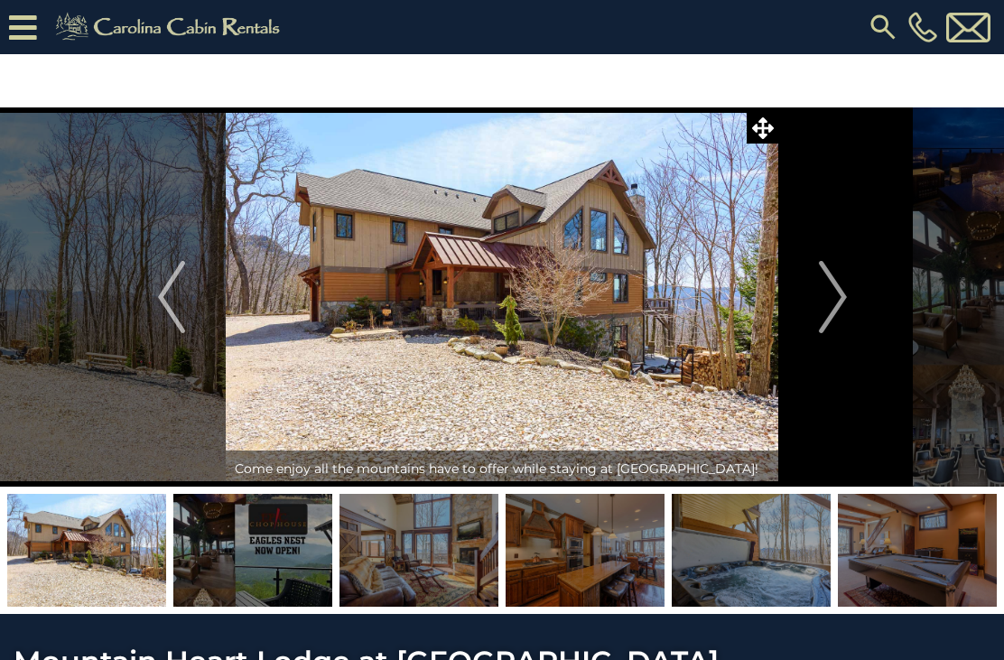
click at [835, 297] on img "Next" at bounding box center [832, 297] width 27 height 72
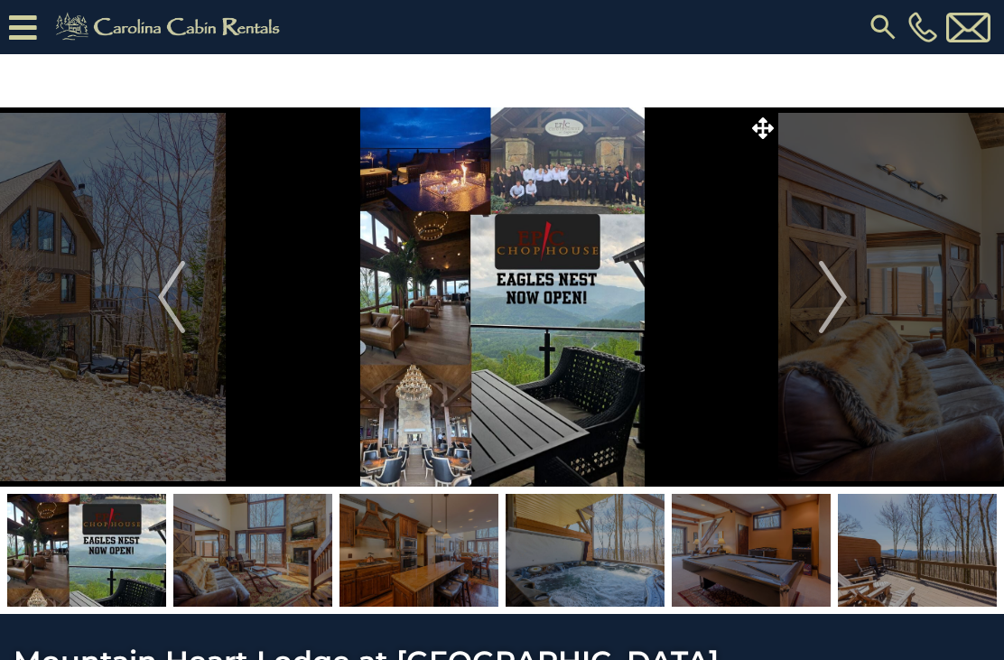
click at [837, 296] on img "Next" at bounding box center [832, 297] width 27 height 72
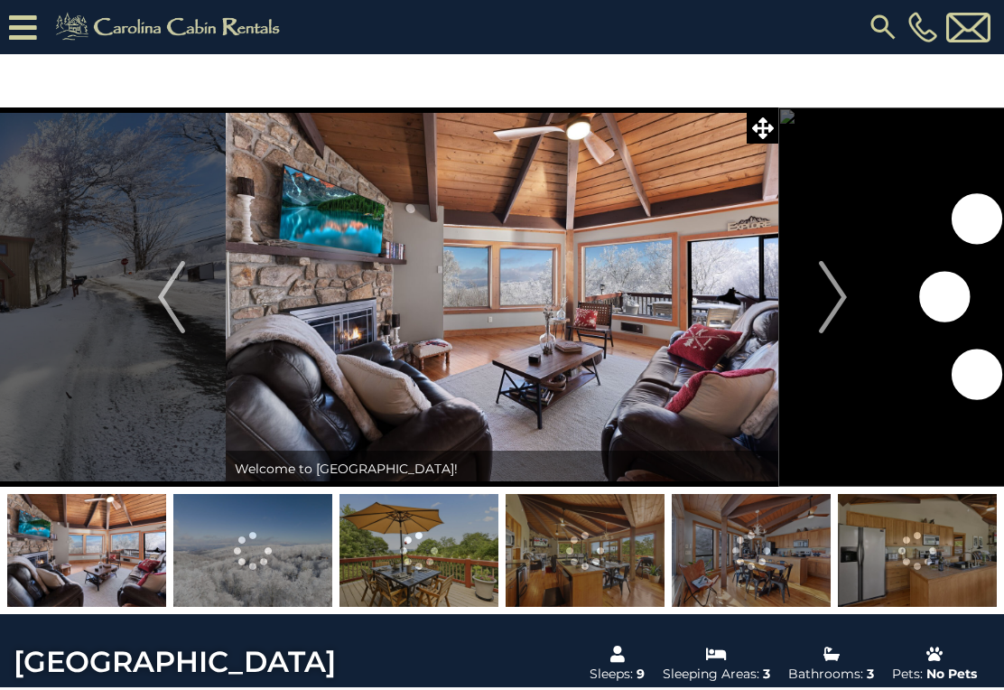
click at [845, 303] on img "Next" at bounding box center [832, 297] width 27 height 72
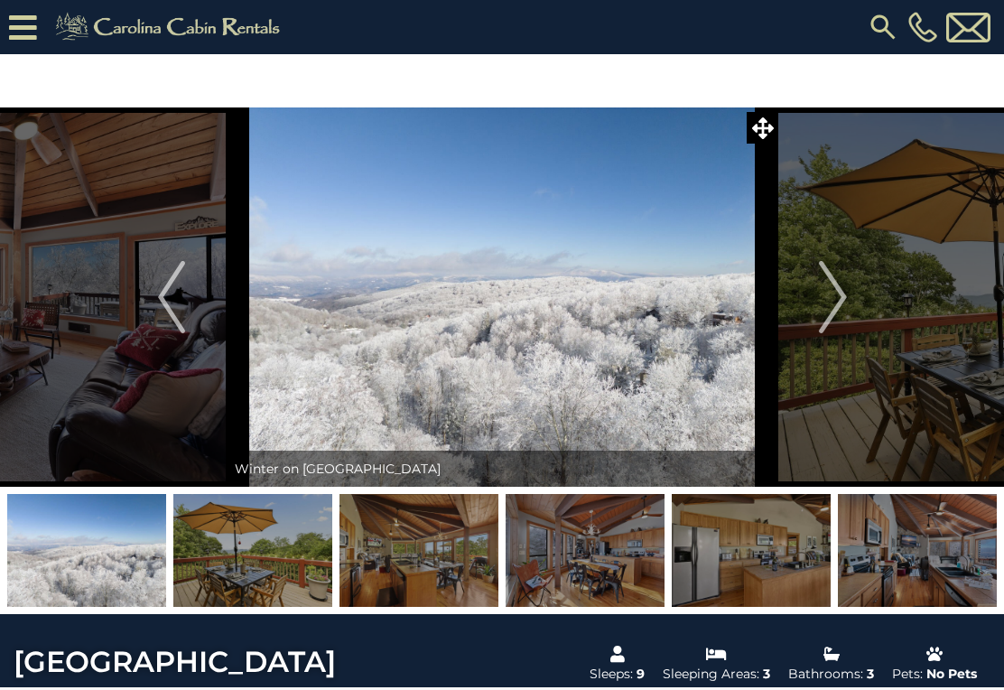
click at [847, 298] on button "Next" at bounding box center [833, 296] width 109 height 379
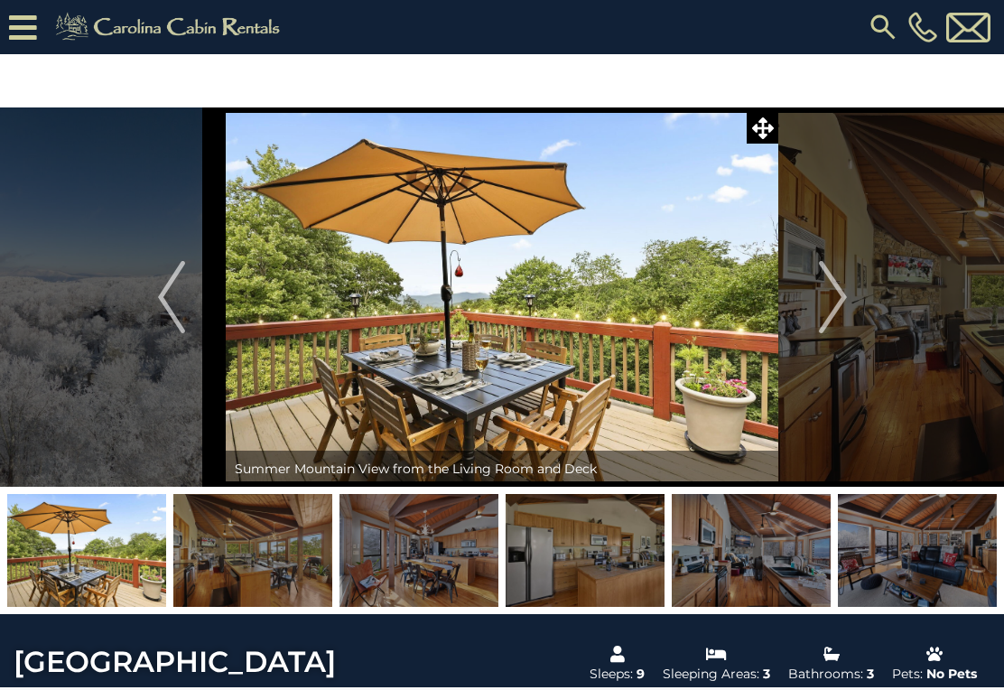
click at [843, 299] on img "Next" at bounding box center [832, 297] width 27 height 72
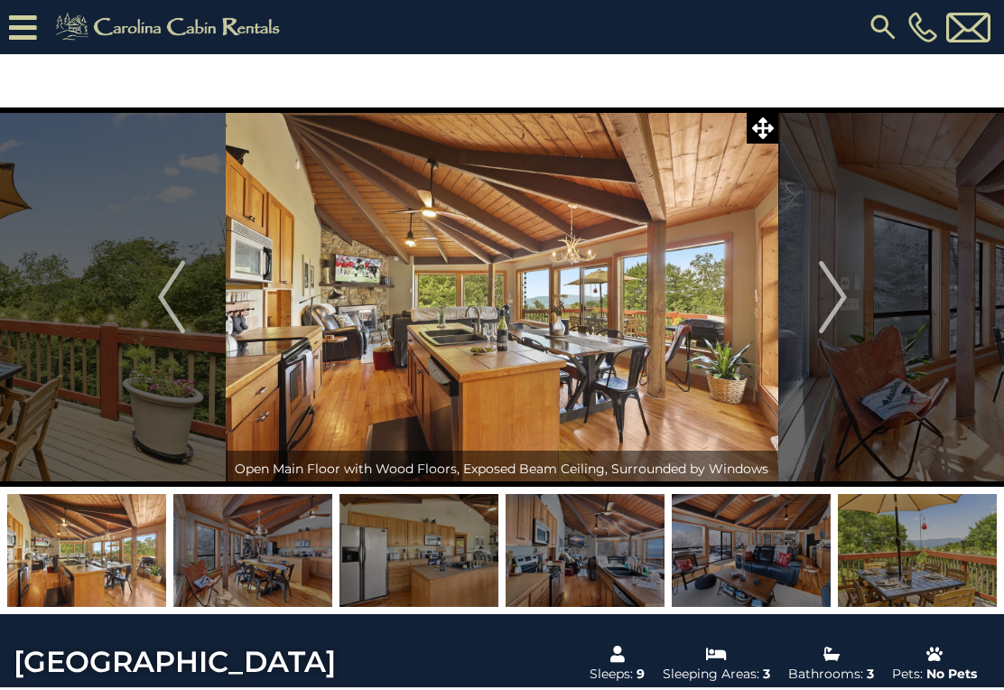
click at [842, 298] on img "Next" at bounding box center [832, 297] width 27 height 72
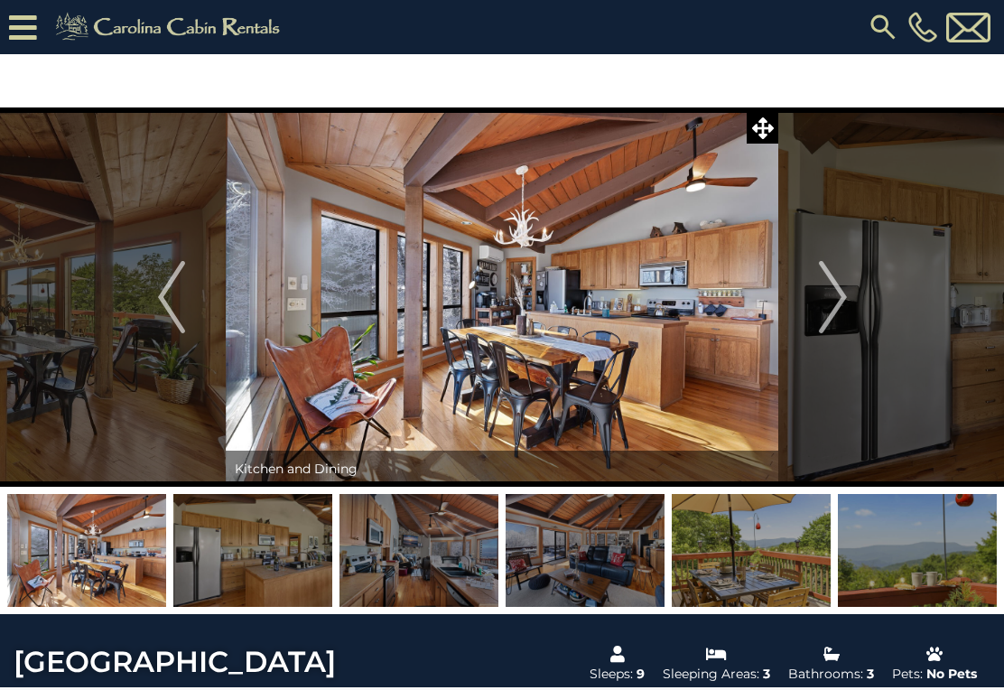
click at [843, 294] on img "Next" at bounding box center [832, 297] width 27 height 72
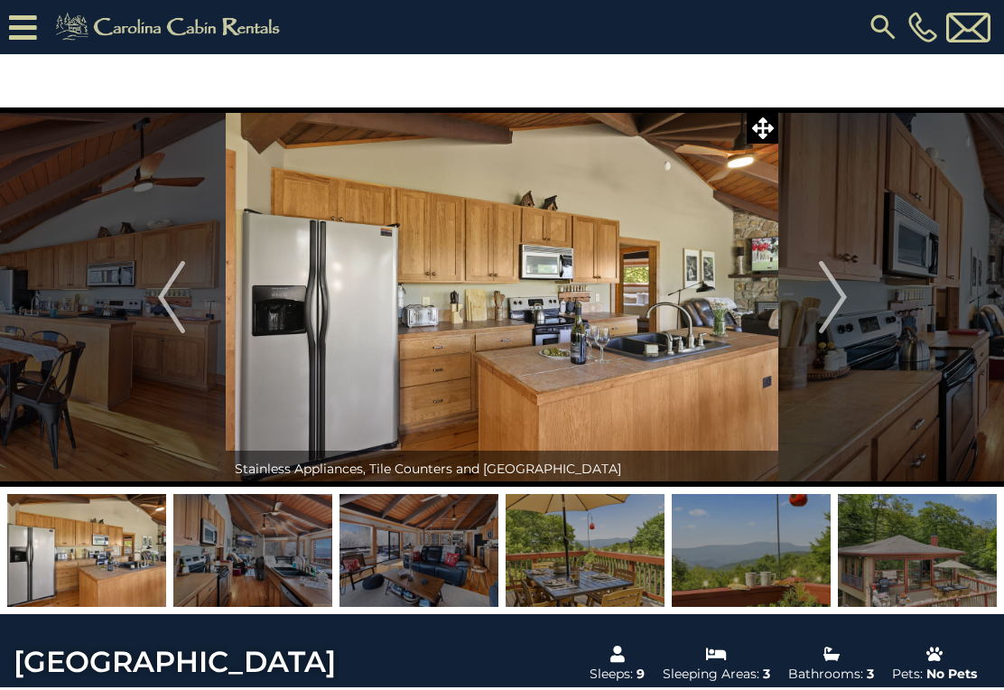
click at [842, 298] on img "Next" at bounding box center [832, 297] width 27 height 72
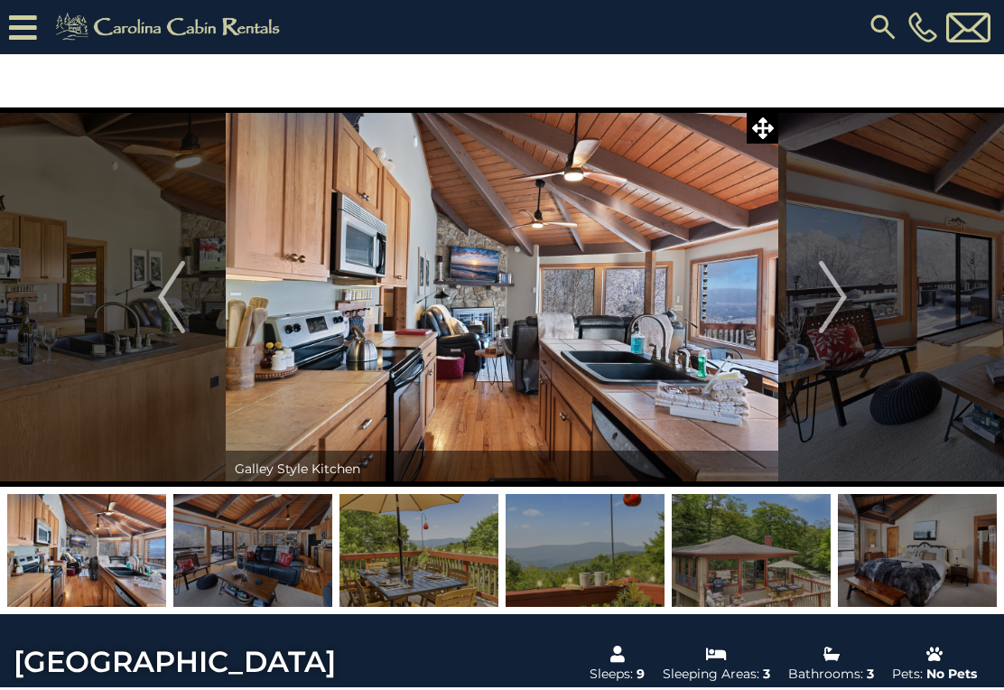
click at [845, 299] on img "Next" at bounding box center [832, 297] width 27 height 72
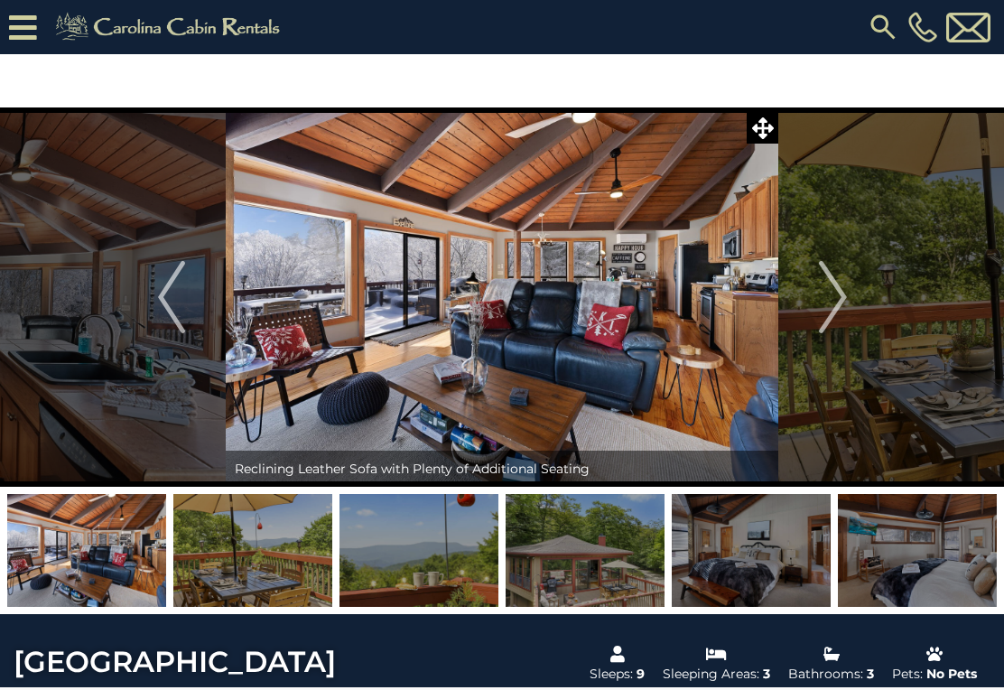
click at [847, 306] on button "Next" at bounding box center [833, 296] width 109 height 379
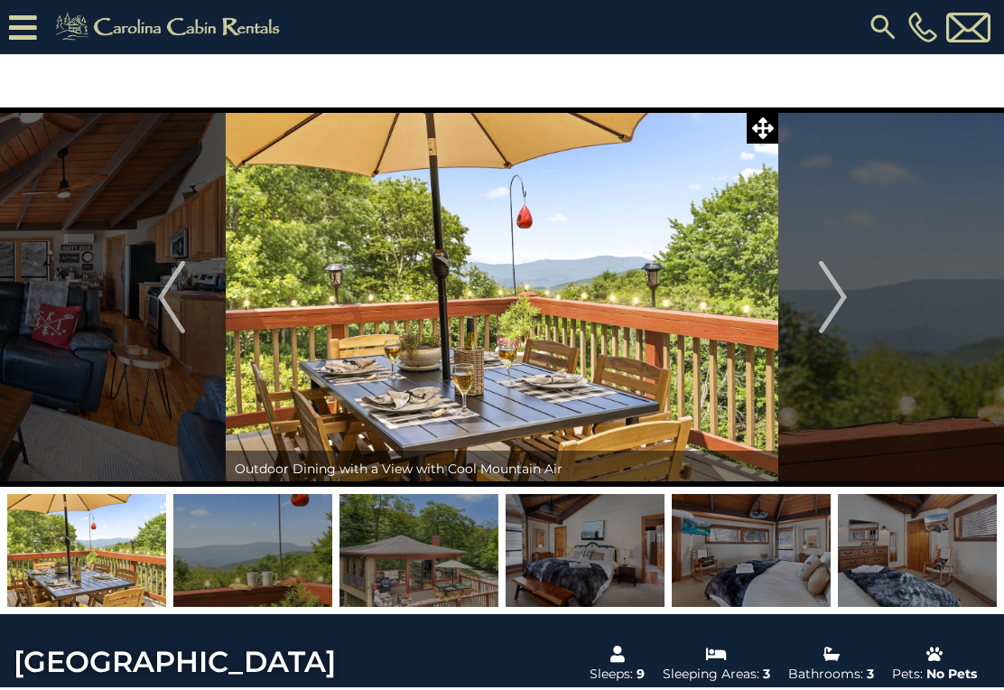
click at [842, 309] on img "Next" at bounding box center [832, 297] width 27 height 72
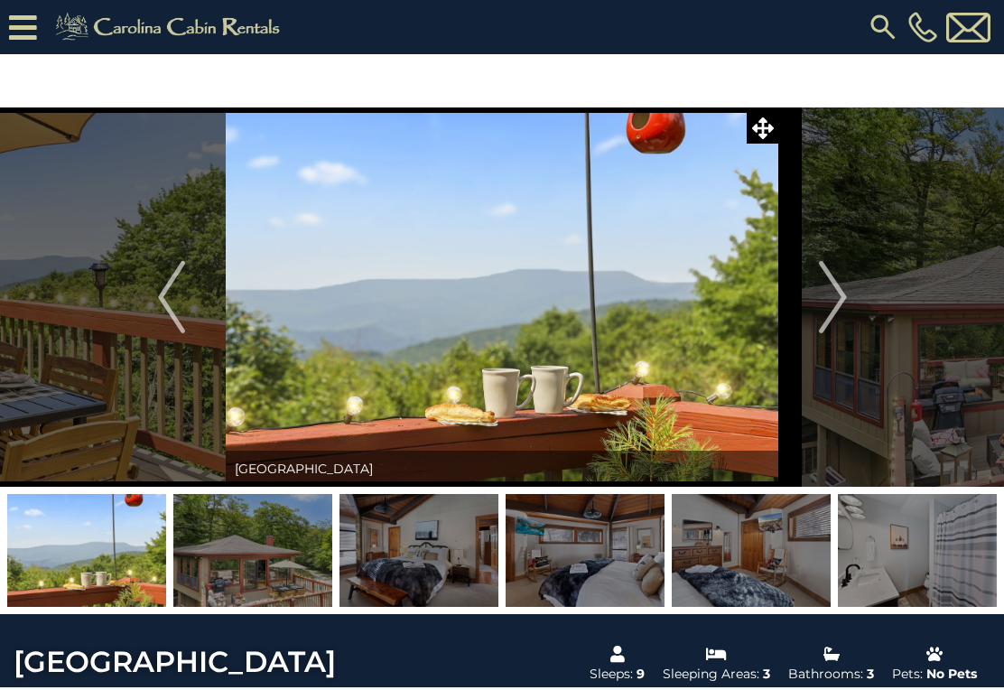
click at [838, 311] on img "Next" at bounding box center [832, 297] width 27 height 72
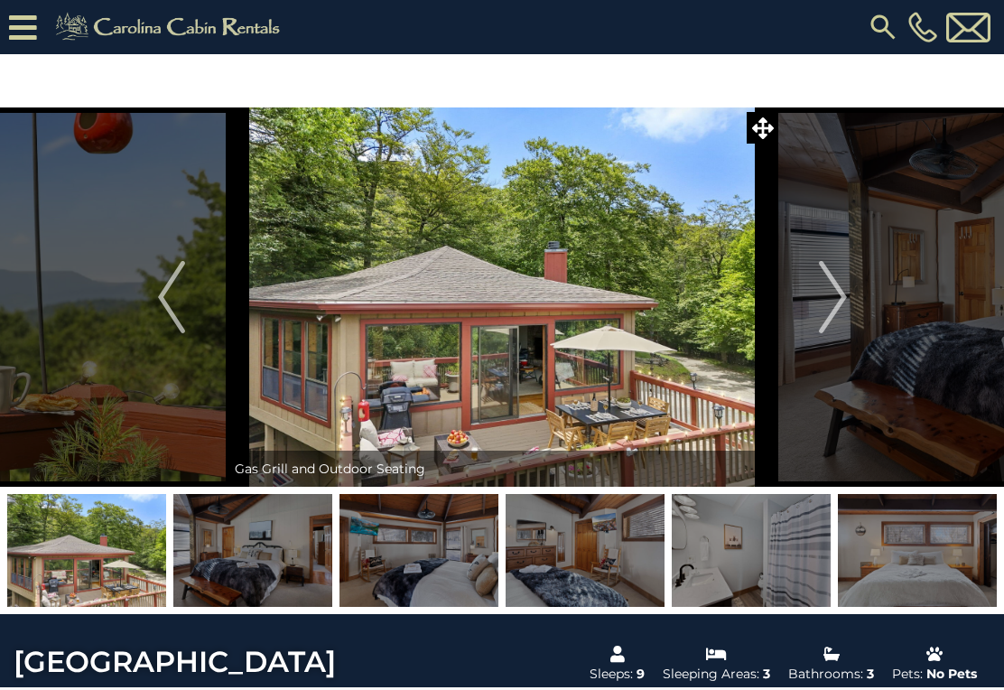
click at [856, 301] on button "Next" at bounding box center [833, 296] width 109 height 379
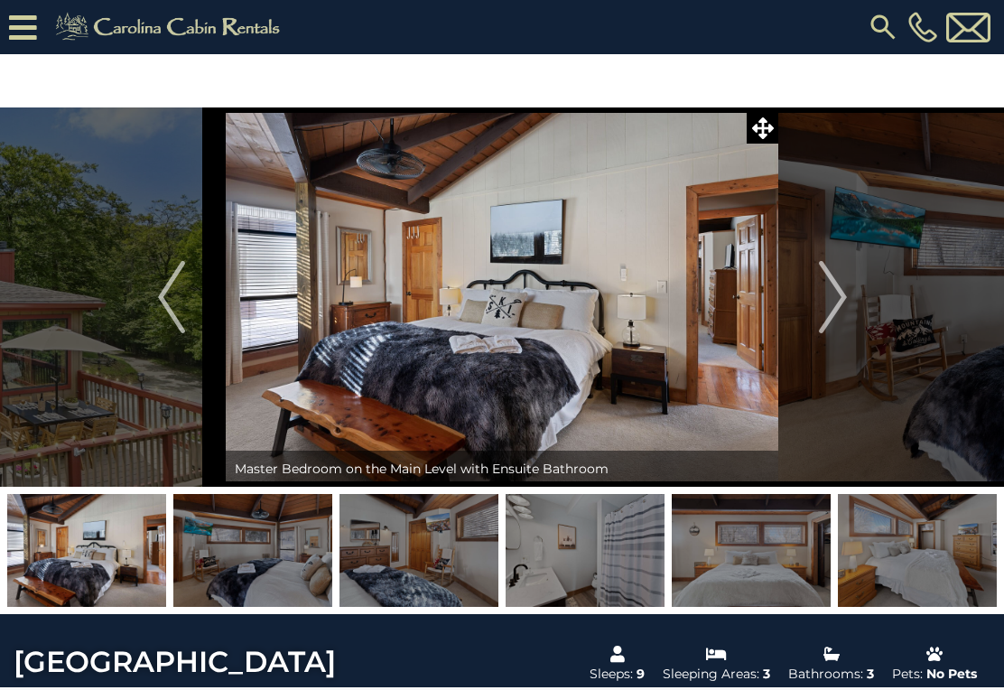
click at [844, 306] on img "Next" at bounding box center [832, 297] width 27 height 72
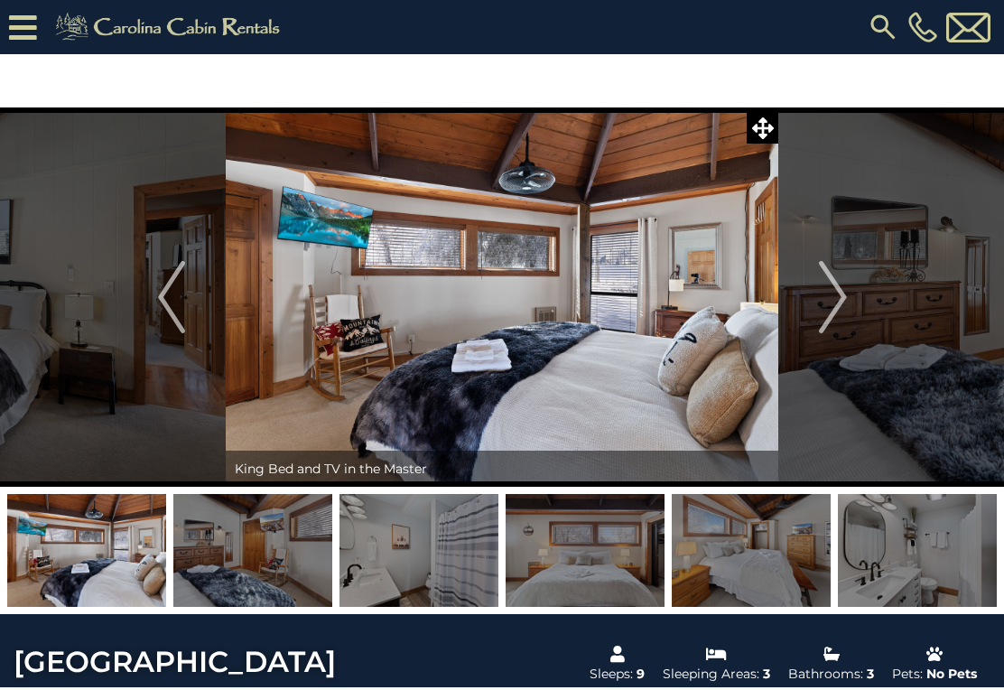
click at [839, 309] on img "Next" at bounding box center [832, 297] width 27 height 72
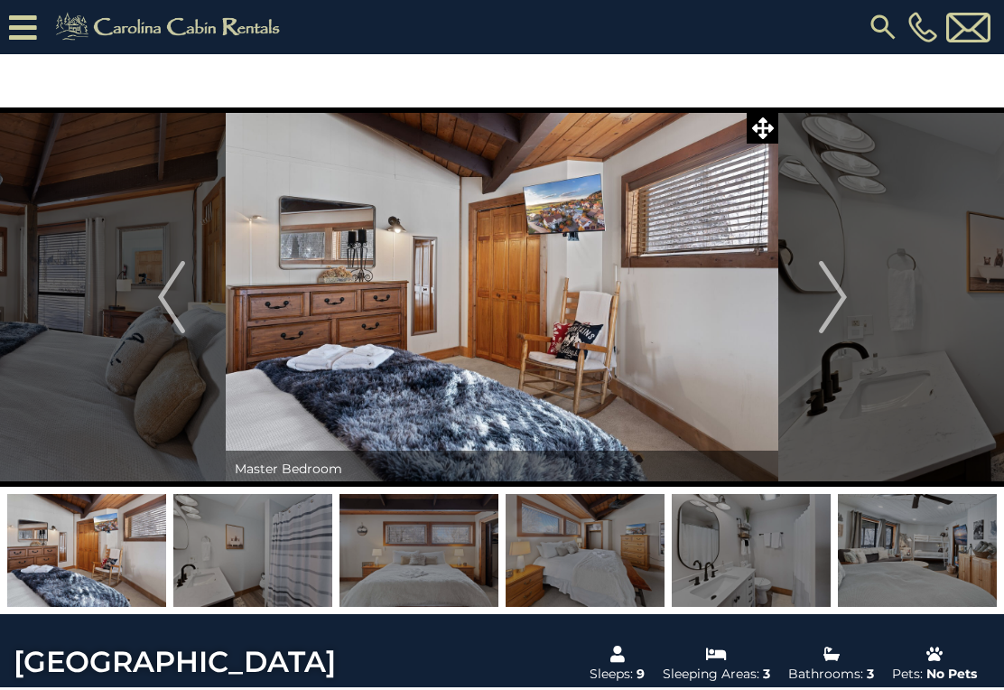
click at [843, 304] on img "Next" at bounding box center [832, 297] width 27 height 72
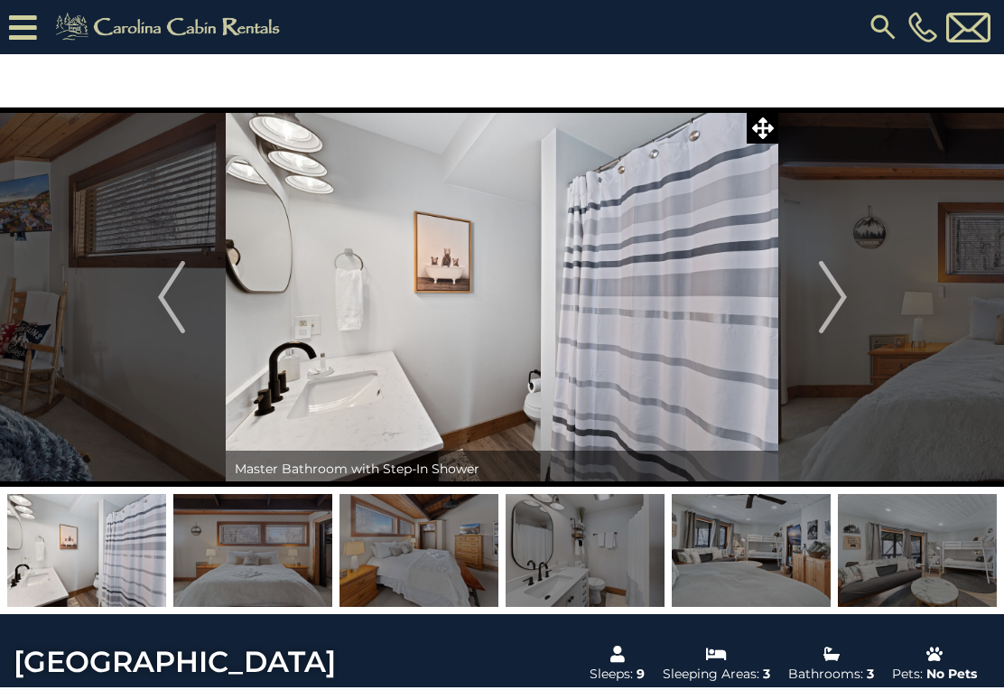
click at [850, 307] on button "Next" at bounding box center [833, 296] width 109 height 379
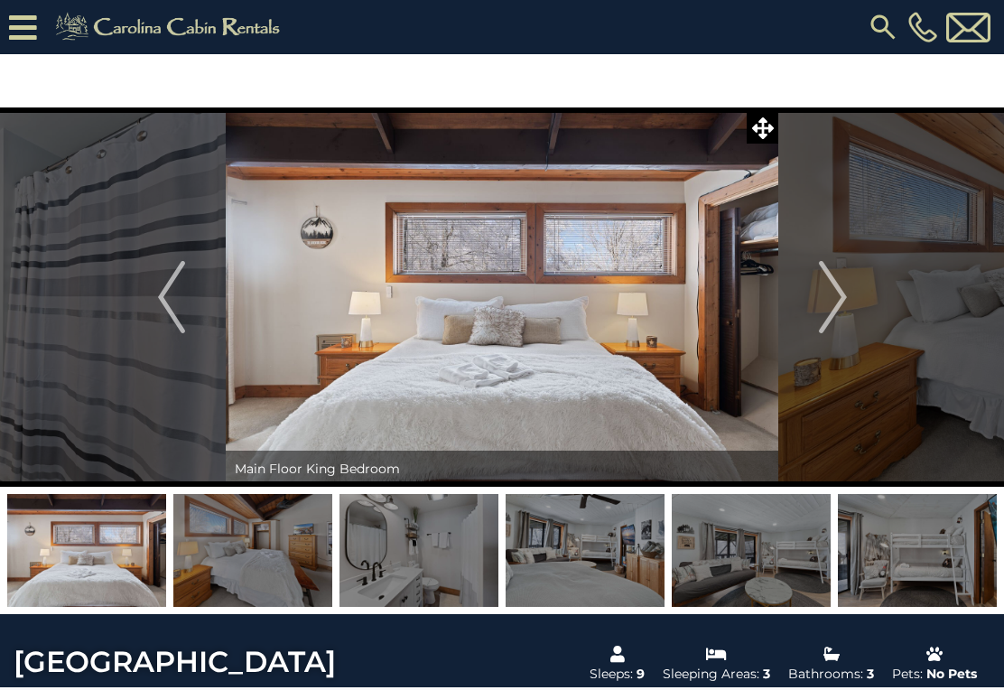
click at [839, 306] on img "Next" at bounding box center [832, 297] width 27 height 72
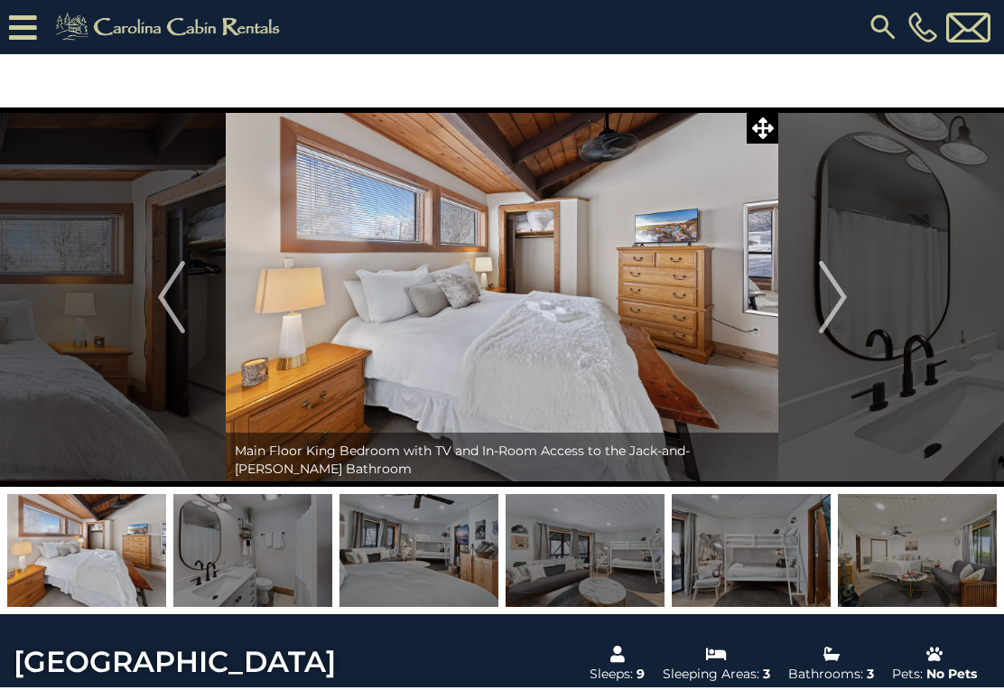
click at [841, 308] on img "Next" at bounding box center [832, 297] width 27 height 72
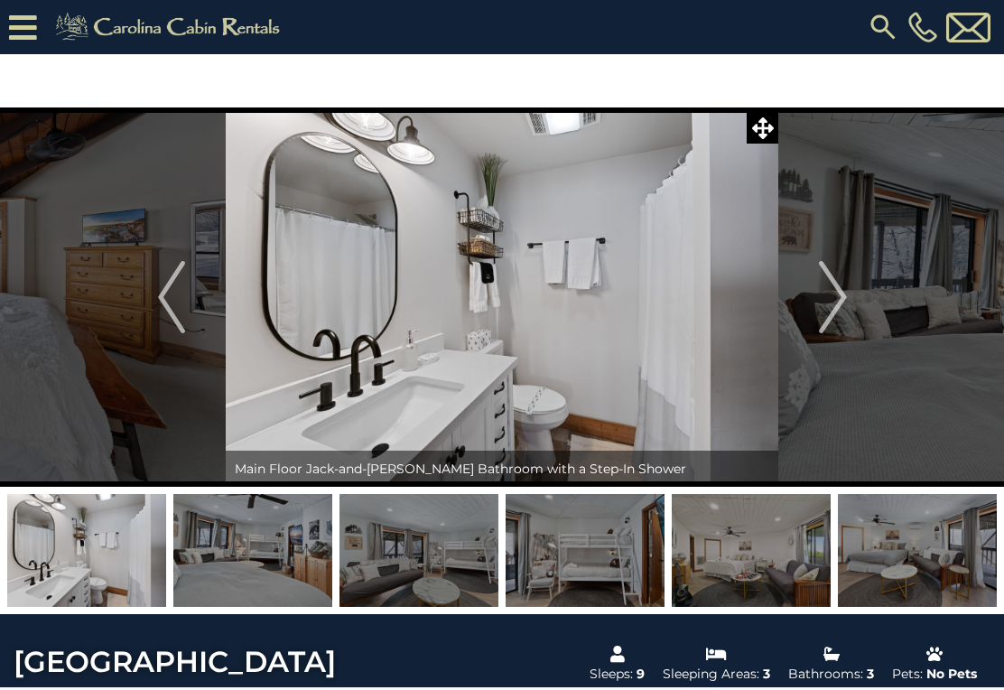
click at [844, 307] on img "Next" at bounding box center [832, 297] width 27 height 72
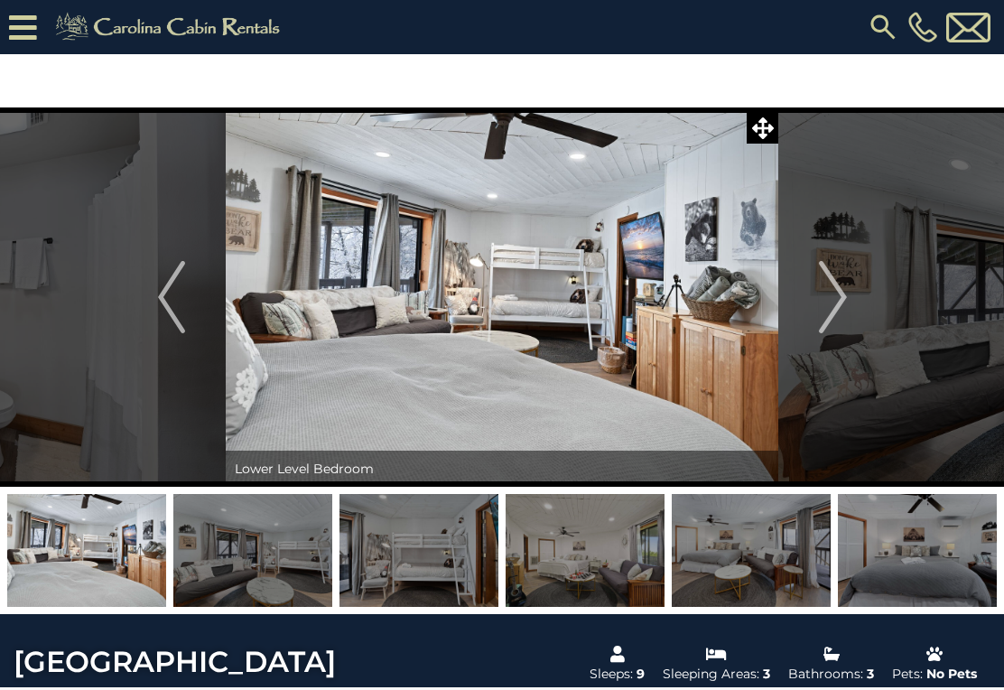
click at [840, 305] on img "Next" at bounding box center [832, 297] width 27 height 72
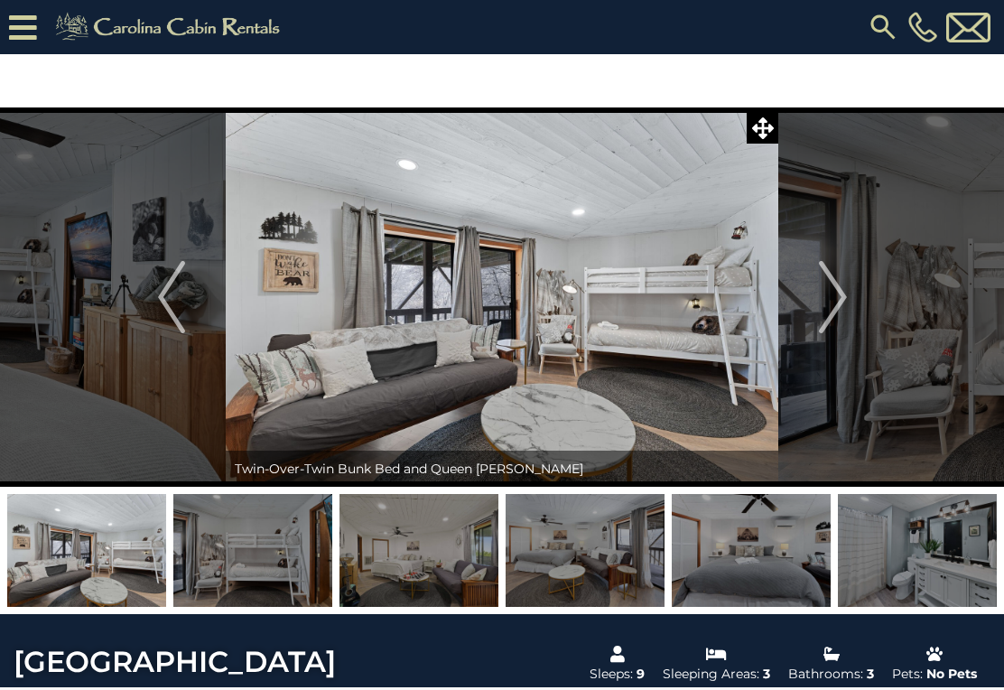
click at [849, 309] on button "Next" at bounding box center [833, 296] width 109 height 379
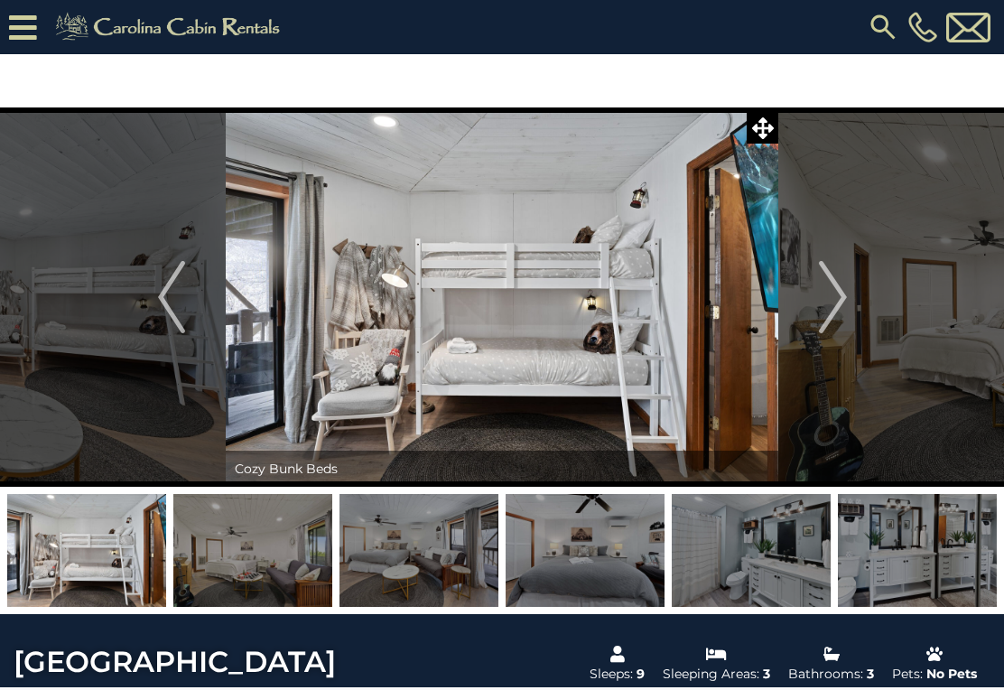
click at [839, 304] on img "Next" at bounding box center [832, 297] width 27 height 72
